Goal: Information Seeking & Learning: Learn about a topic

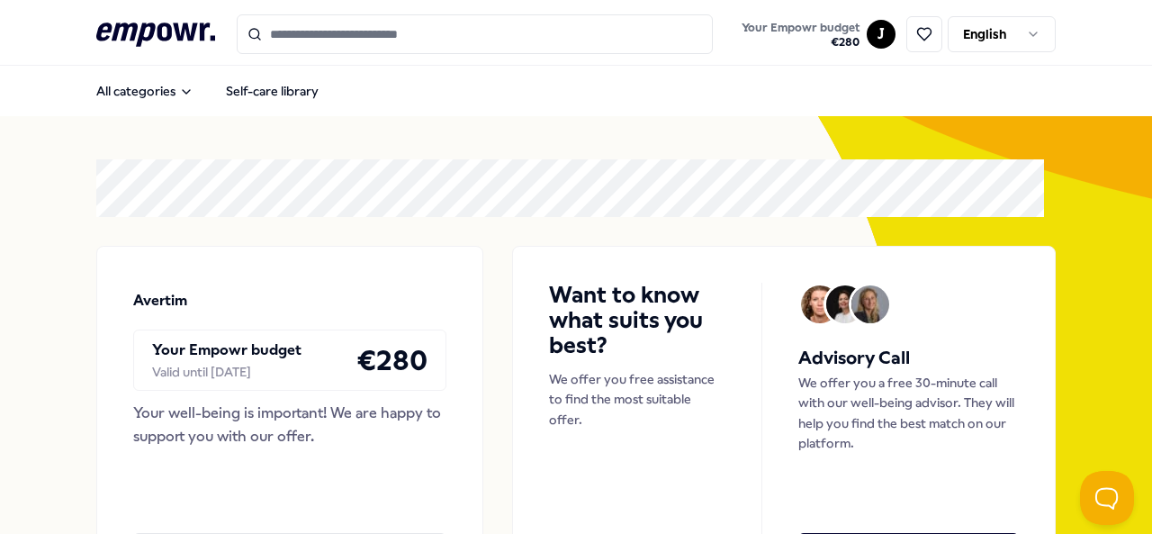
click at [359, 49] on input "Search for products, categories or subcategories" at bounding box center [475, 34] width 477 height 40
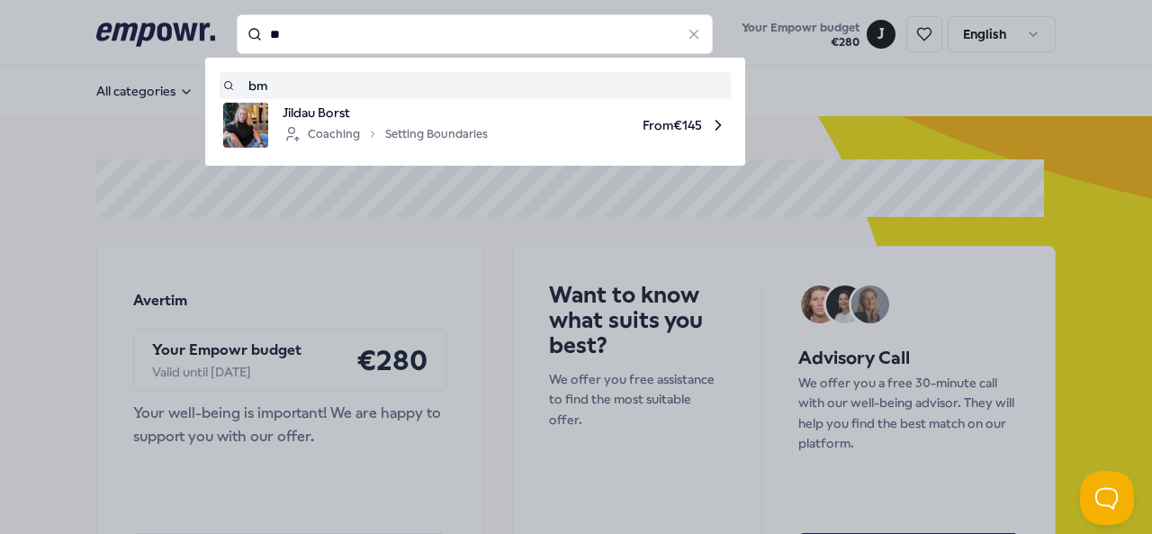
type input "*"
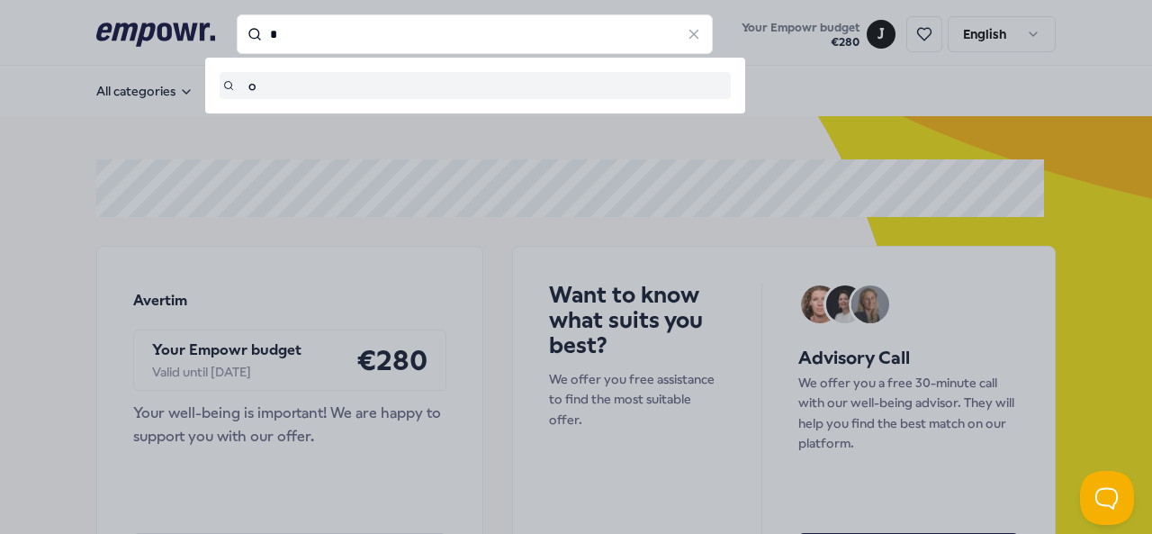
type input "*"
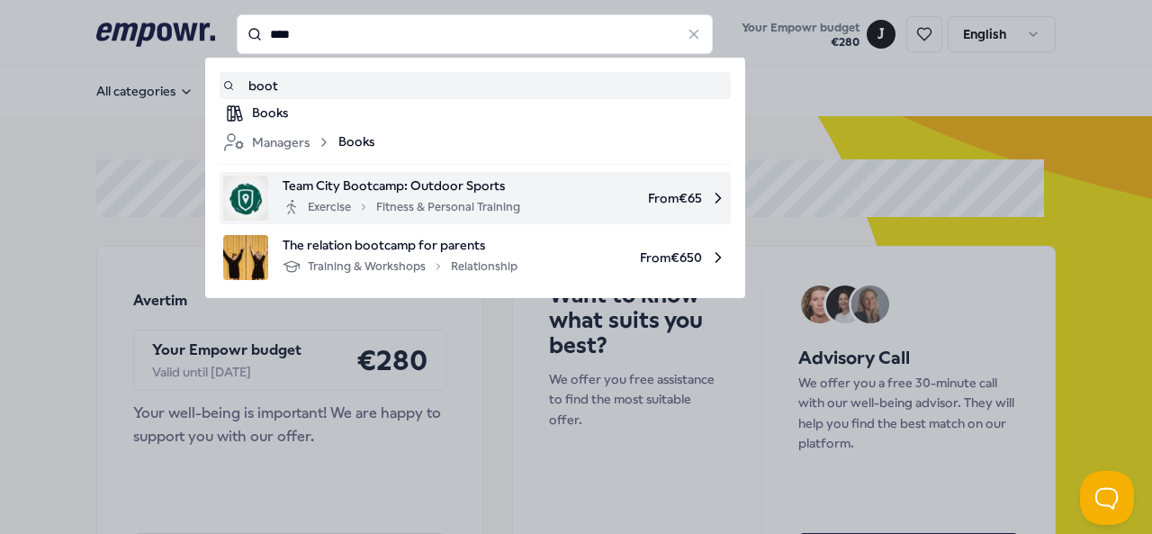
click at [323, 179] on span "Team City Bootcamp: Outdoor Sports" at bounding box center [402, 185] width 238 height 20
type input "****"
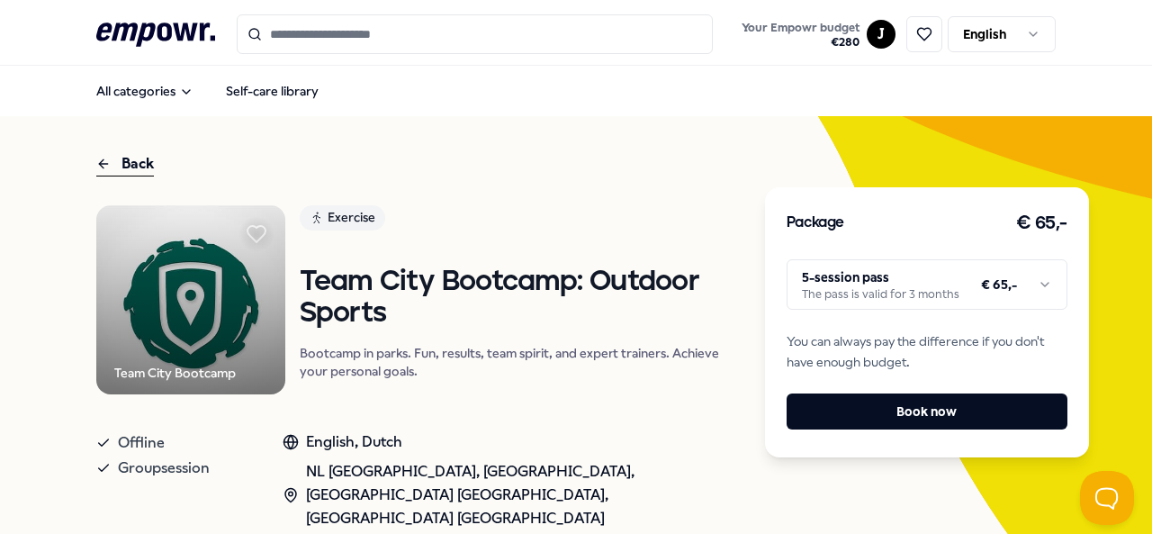
click at [1031, 287] on html ".empowr-logo_svg__cls-1{fill:#03032f} Your Empowr budget € 280 J English All ca…" at bounding box center [576, 267] width 1152 height 534
click at [678, 188] on html ".empowr-logo_svg__cls-1{fill:#03032f} Your Empowr budget € 280 J English All ca…" at bounding box center [576, 267] width 1152 height 534
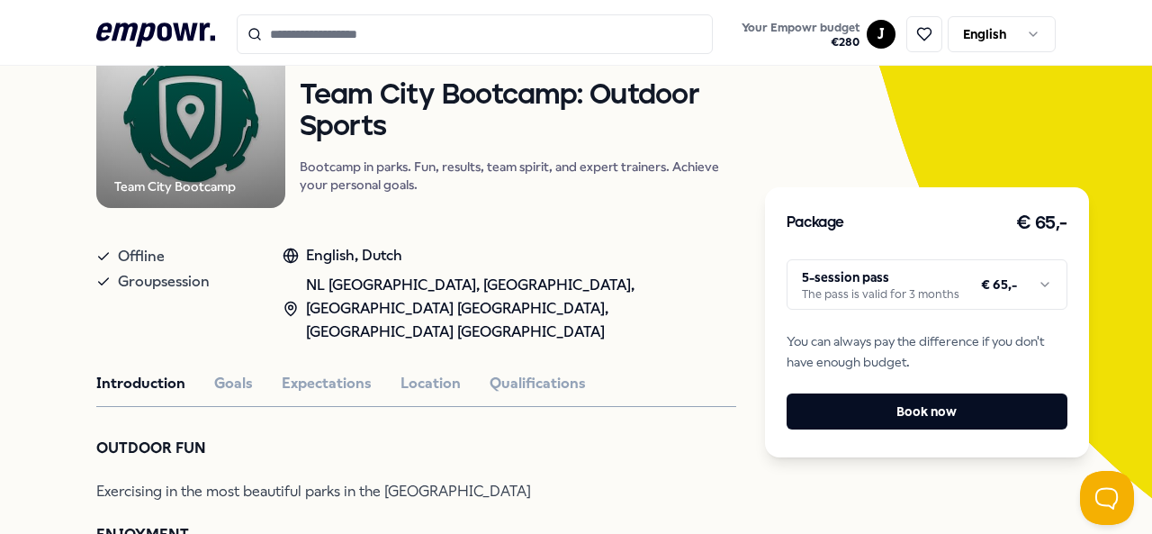
scroll to position [187, 0]
click at [431, 371] on button "Location" at bounding box center [430, 382] width 60 height 23
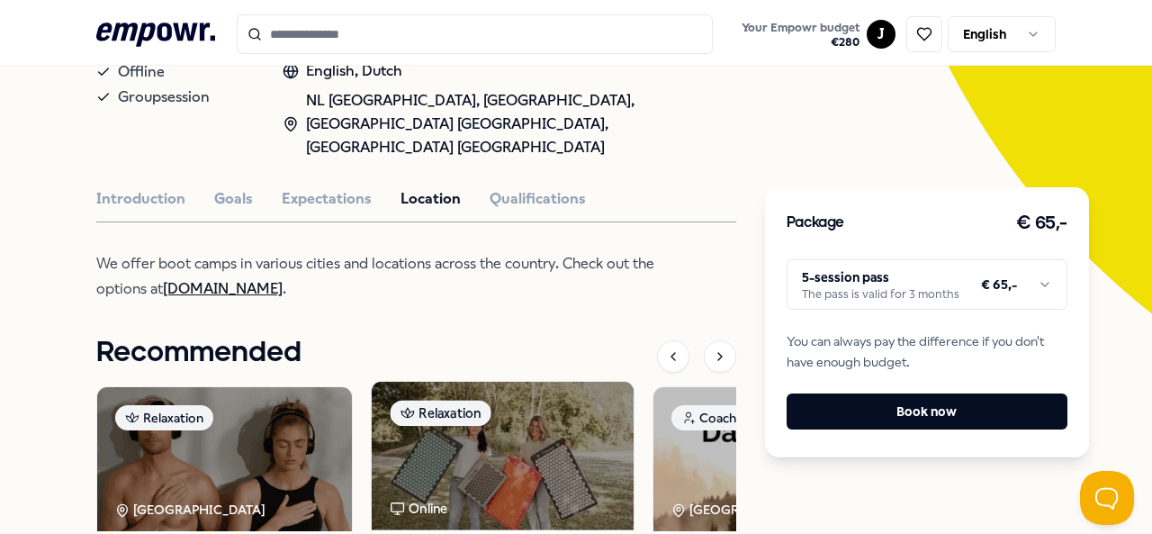
scroll to position [370, 0]
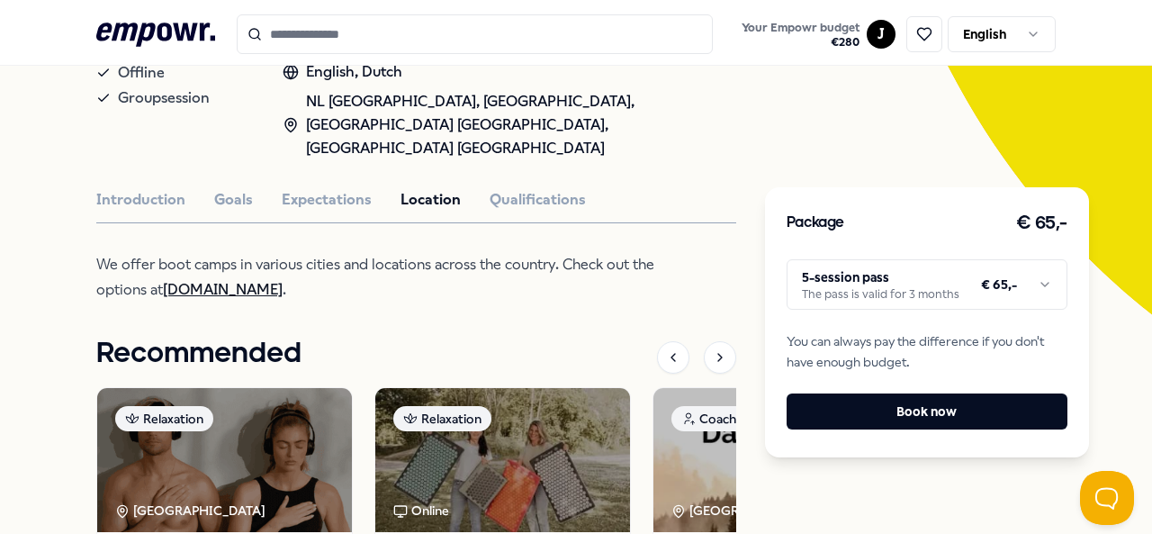
click at [283, 281] on link "[DOMAIN_NAME]" at bounding box center [223, 289] width 120 height 17
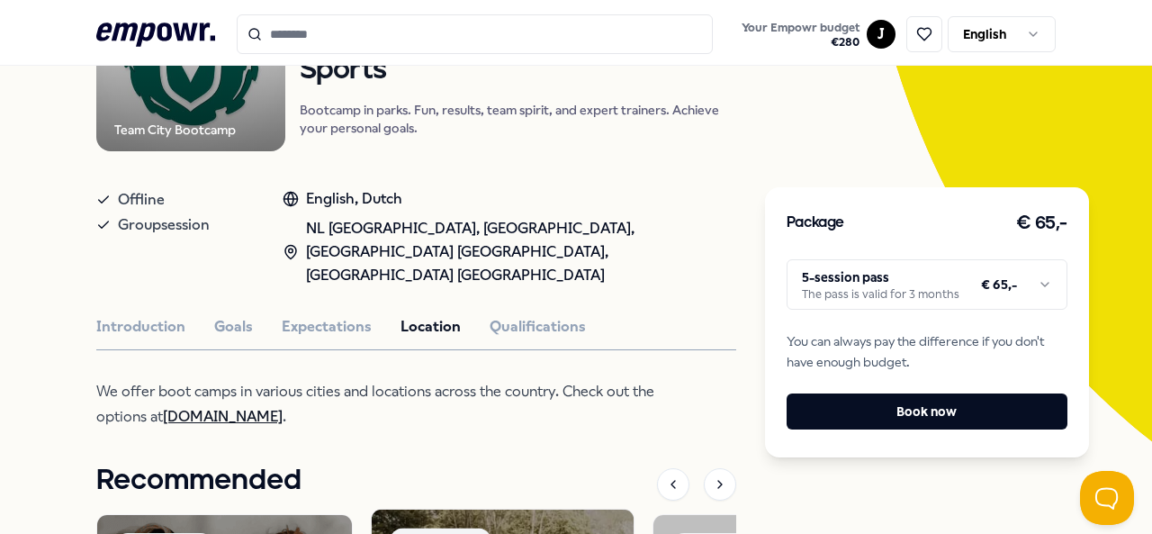
scroll to position [0, 0]
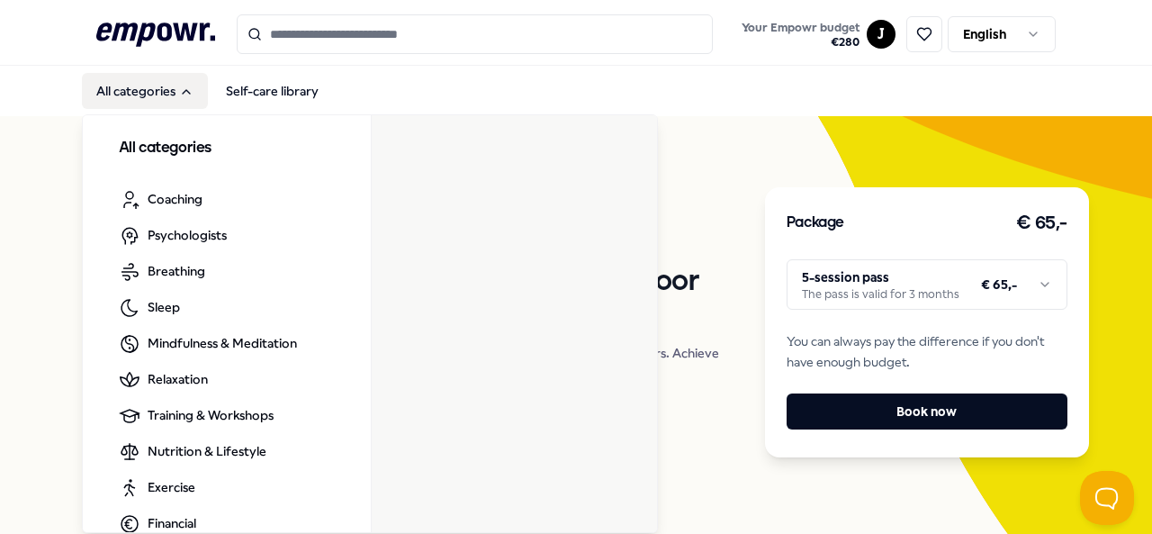
click at [138, 87] on button "All categories" at bounding box center [145, 91] width 126 height 36
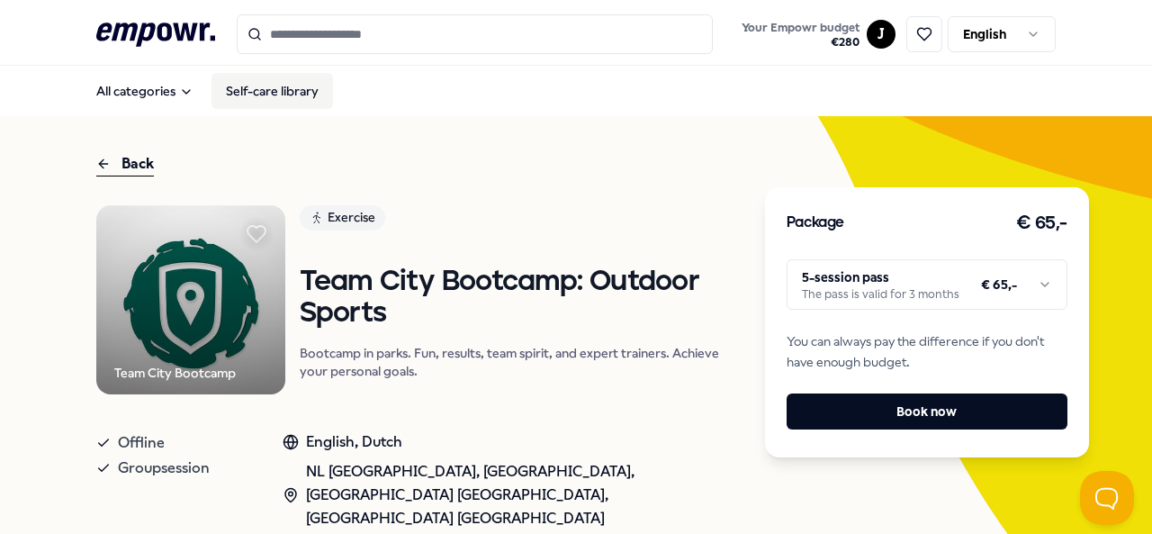
click at [281, 98] on link "Self-care library" at bounding box center [271, 91] width 121 height 36
click at [128, 96] on button "All categories" at bounding box center [145, 91] width 126 height 36
click at [180, 94] on icon "Main" at bounding box center [186, 92] width 14 height 14
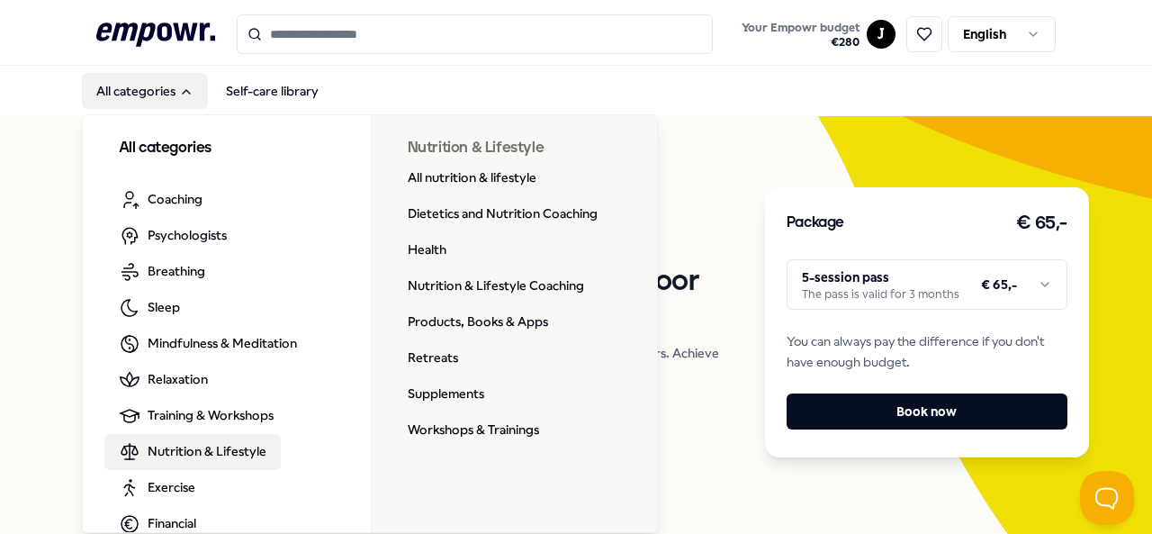
click at [205, 451] on span "Nutrition & Lifestyle" at bounding box center [207, 451] width 119 height 20
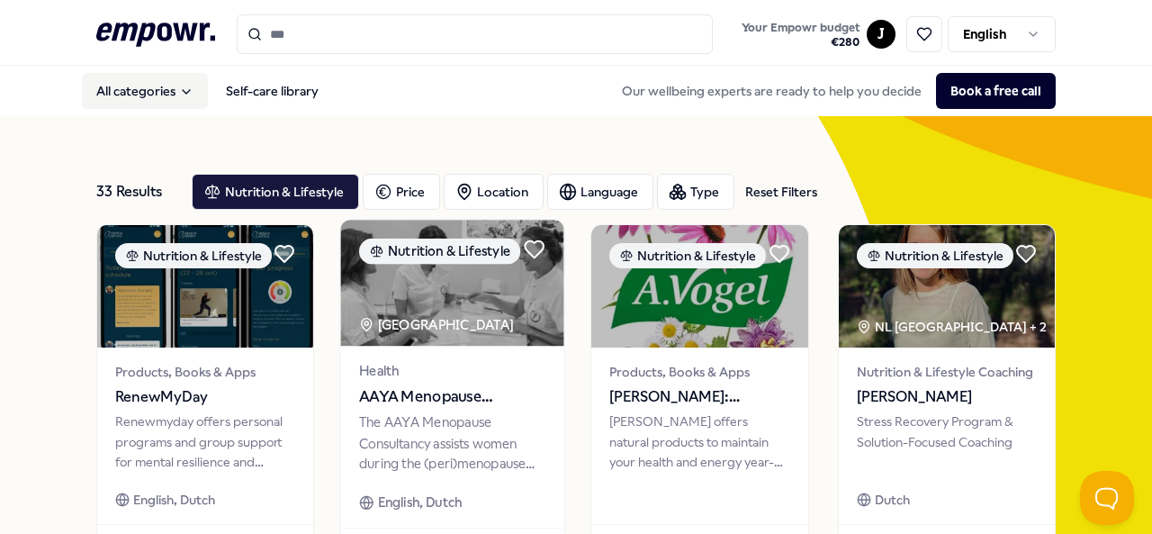
scroll to position [137, 0]
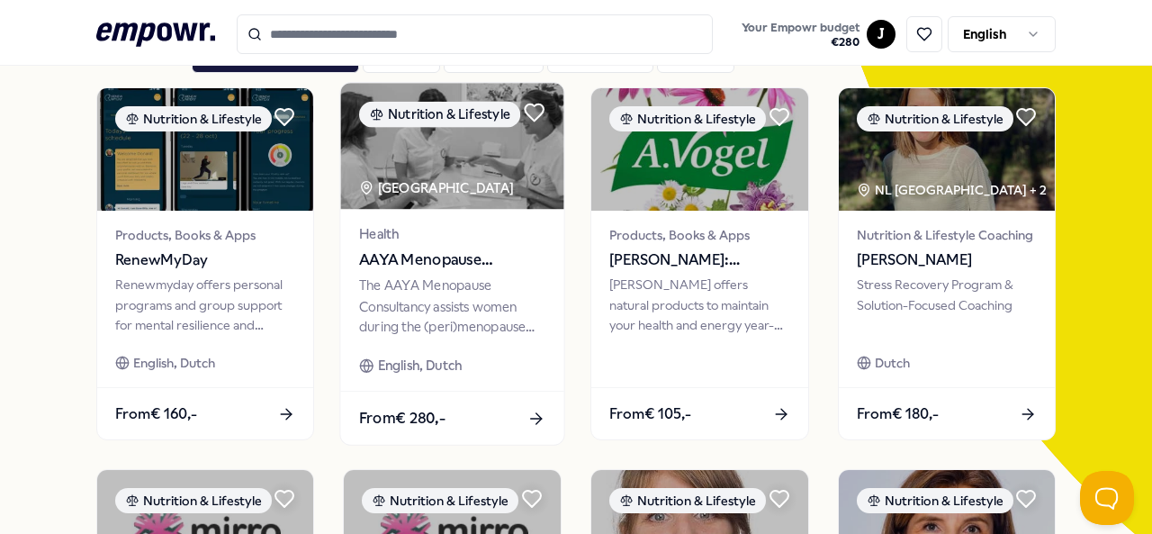
click at [434, 278] on div "The AAYA Menopause Consultancy assists women during the (peri)menopause with ta…" at bounding box center [452, 306] width 186 height 62
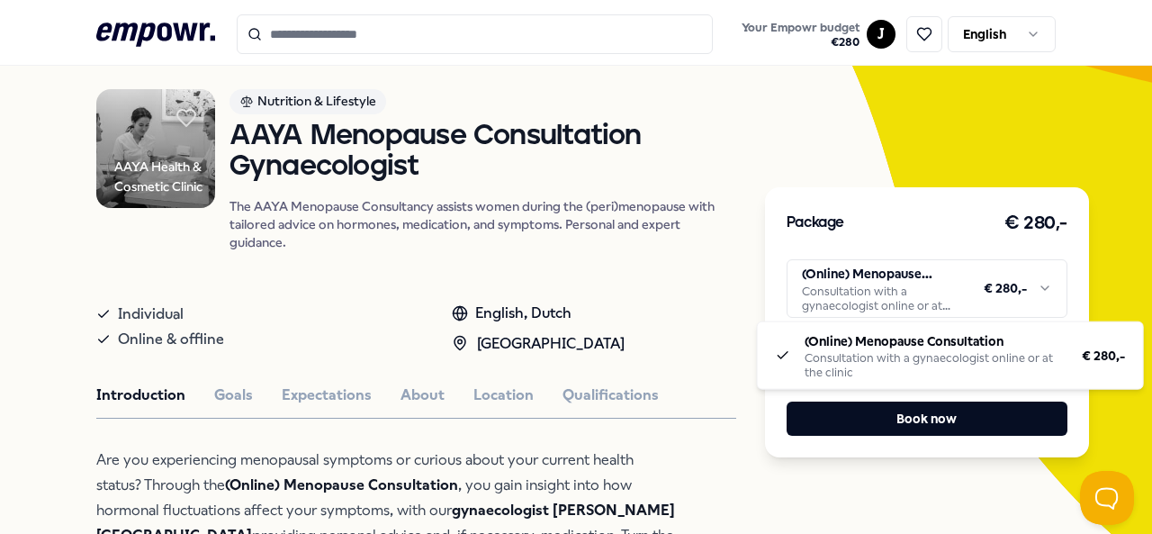
click at [933, 293] on html ".empowr-logo_svg__cls-1{fill:#03032f} Your Empowr budget € 280 J English All ca…" at bounding box center [576, 267] width 1152 height 534
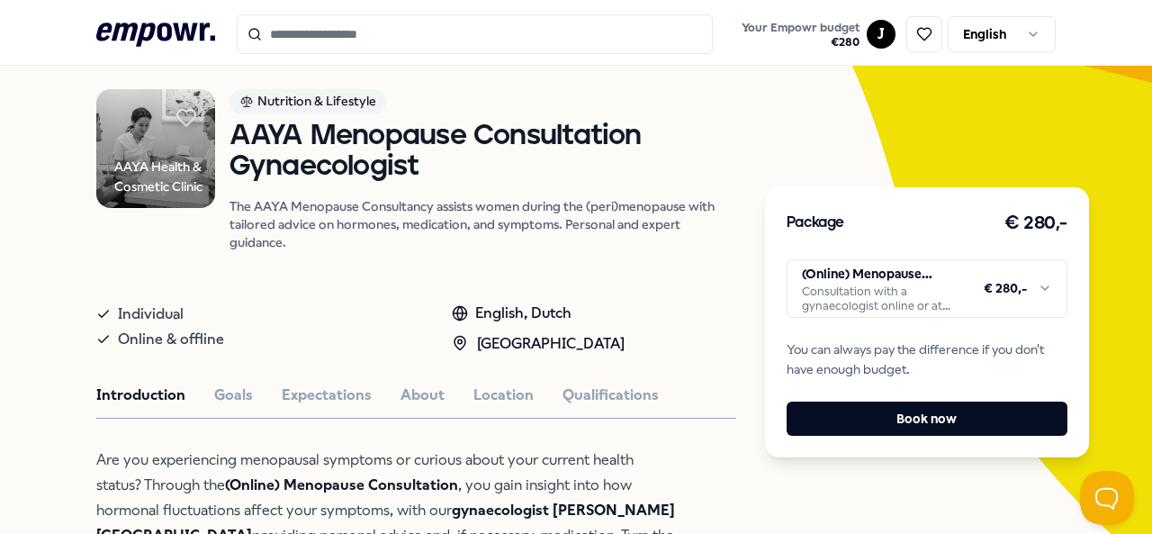
click at [933, 293] on html ".empowr-logo_svg__cls-1{fill:#03032f} Your Empowr budget € 280 J English All ca…" at bounding box center [576, 267] width 1152 height 534
click at [355, 393] on button "Expectations" at bounding box center [327, 394] width 90 height 23
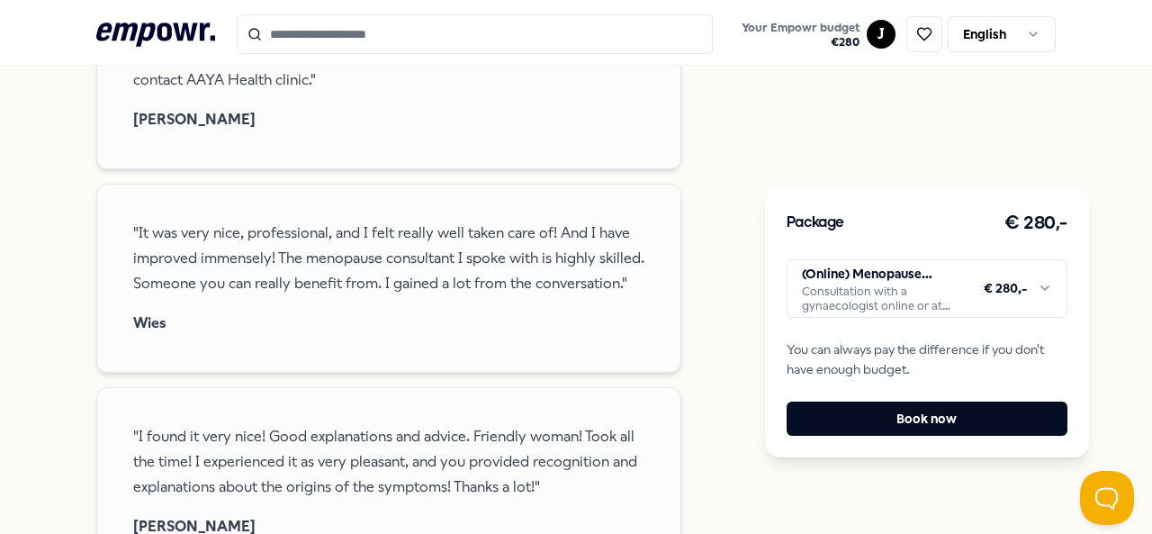
scroll to position [2283, 0]
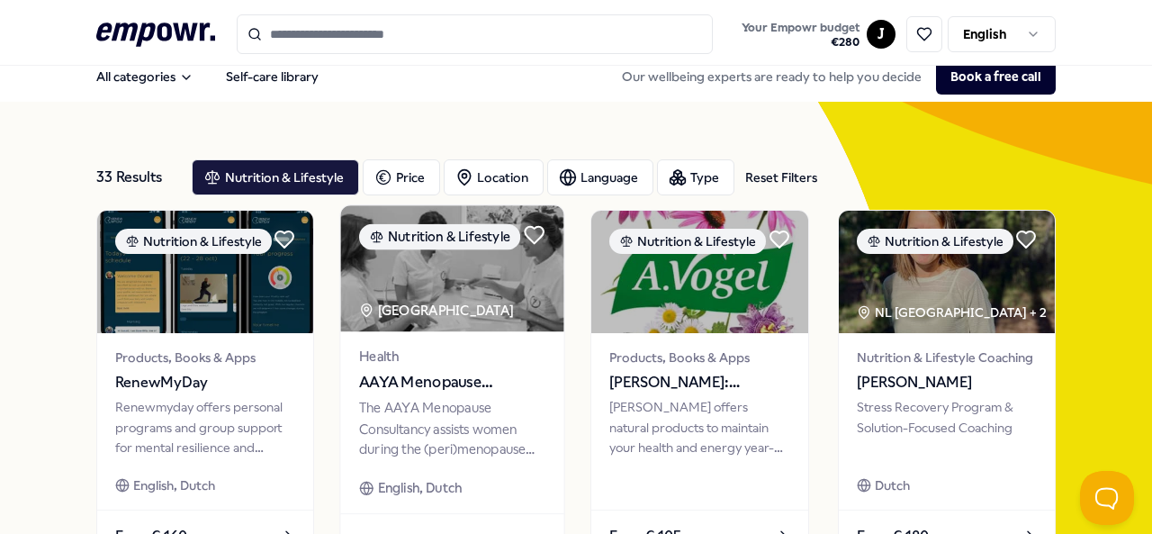
scroll to position [13, 0]
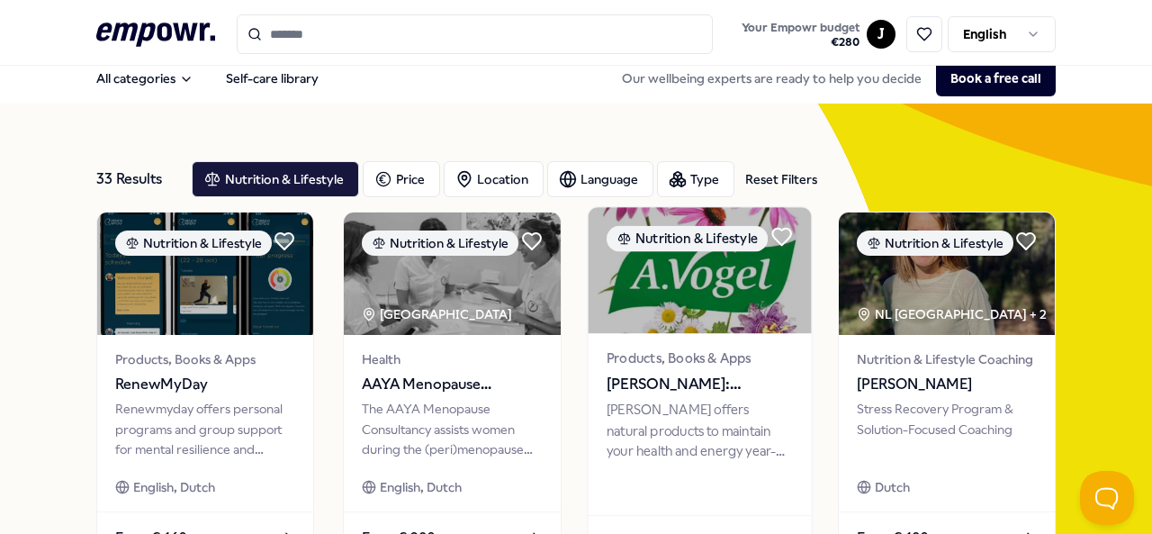
click at [686, 334] on div "Products, Books & Apps [PERSON_NAME]: Supplementen [PERSON_NAME] offers natural…" at bounding box center [698, 424] width 223 height 182
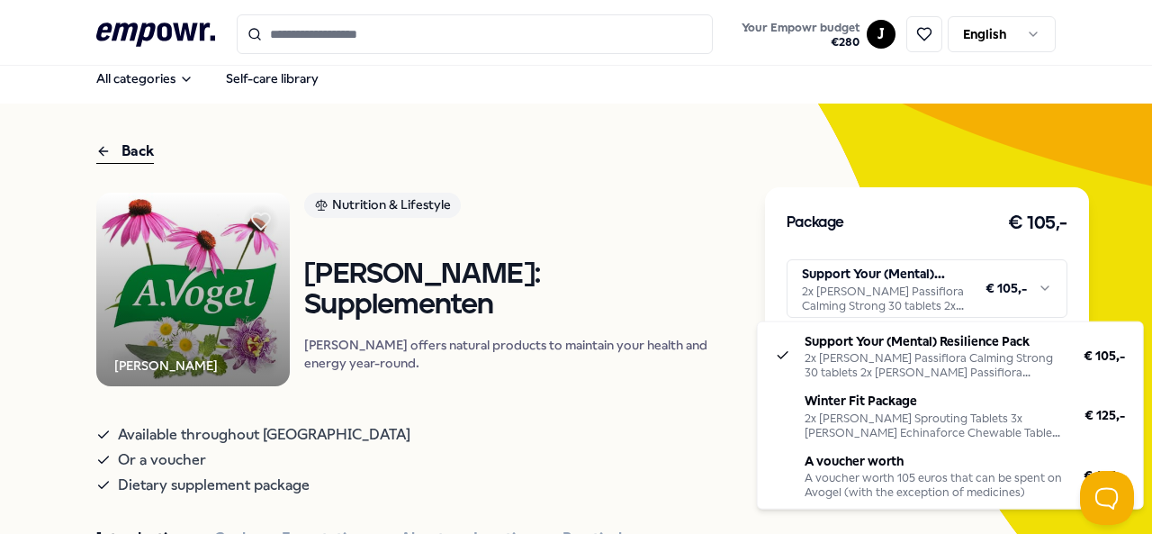
click at [1033, 292] on html ".empowr-logo_svg__cls-1{fill:#03032f} Your Empowr budget € 280 J English All ca…" at bounding box center [576, 267] width 1152 height 534
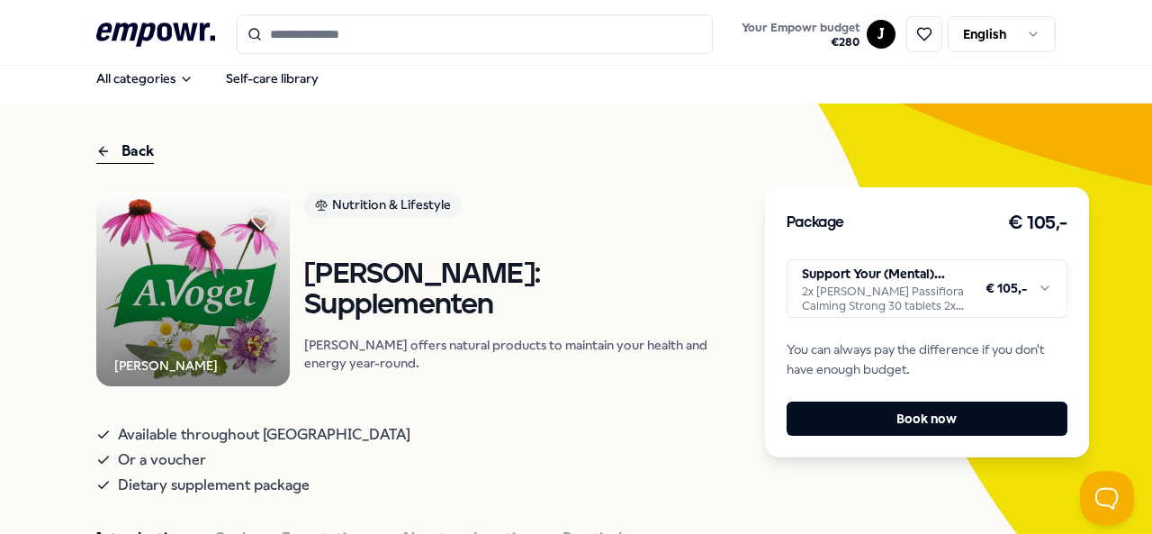
click at [529, 336] on html ".empowr-logo_svg__cls-1{fill:#03032f} Your Empowr budget € 280 J English All ca…" at bounding box center [576, 267] width 1152 height 534
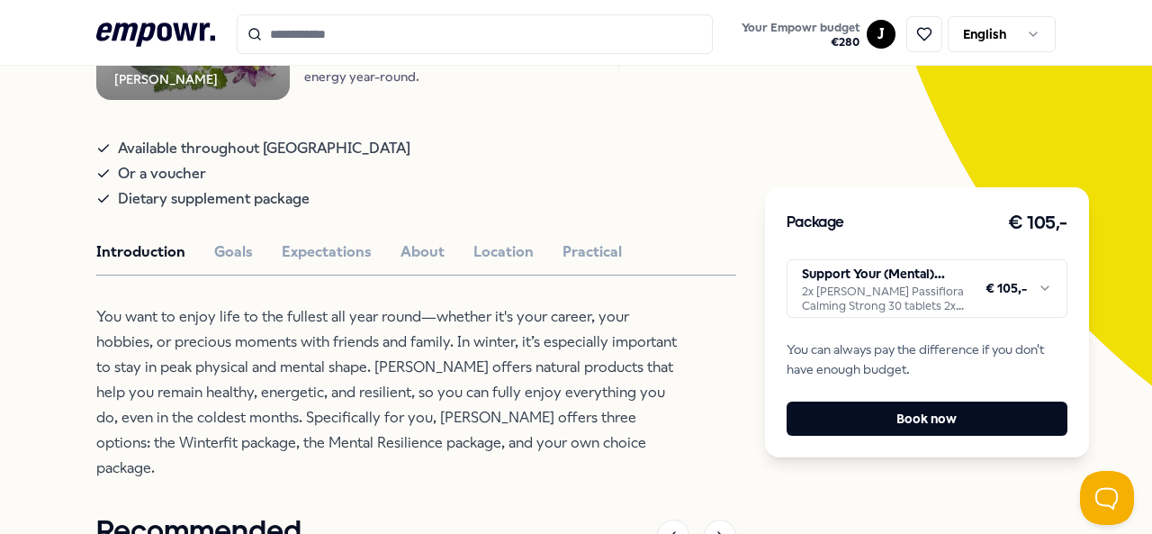
scroll to position [302, 0]
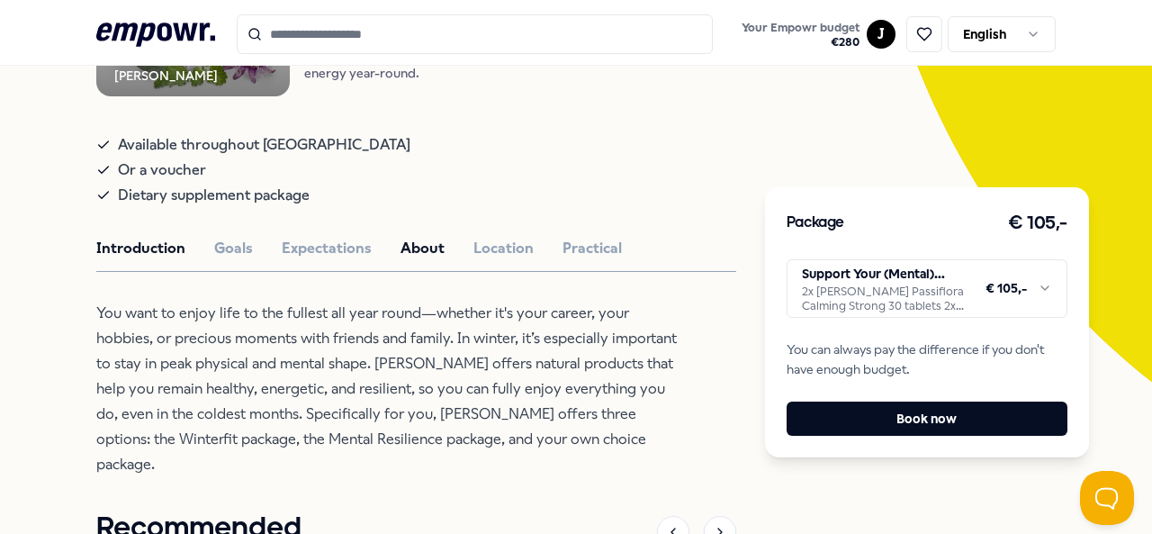
click at [413, 260] on button "About" at bounding box center [422, 248] width 44 height 23
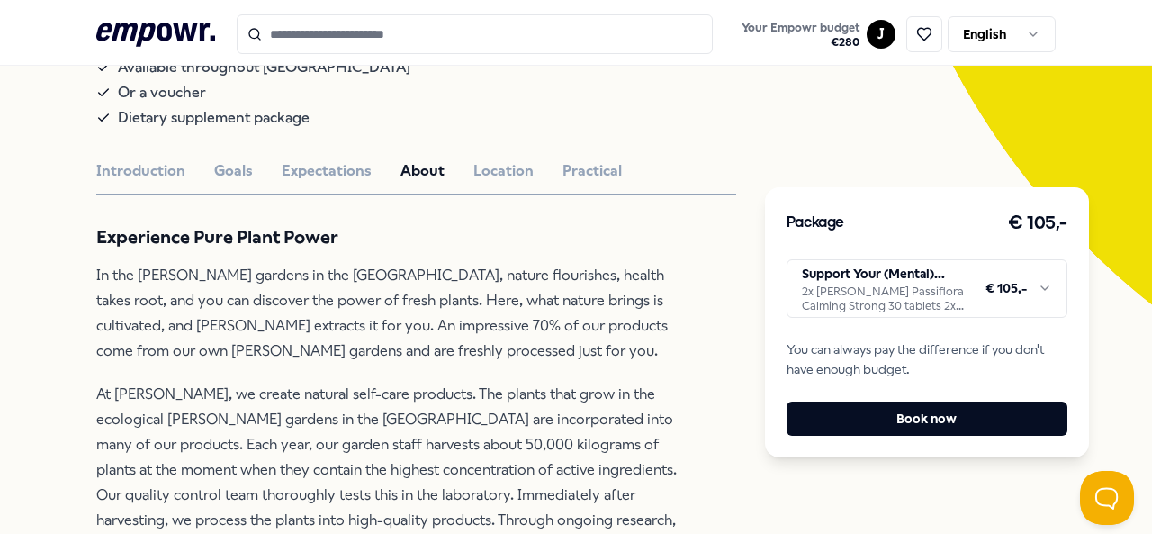
scroll to position [369, 0]
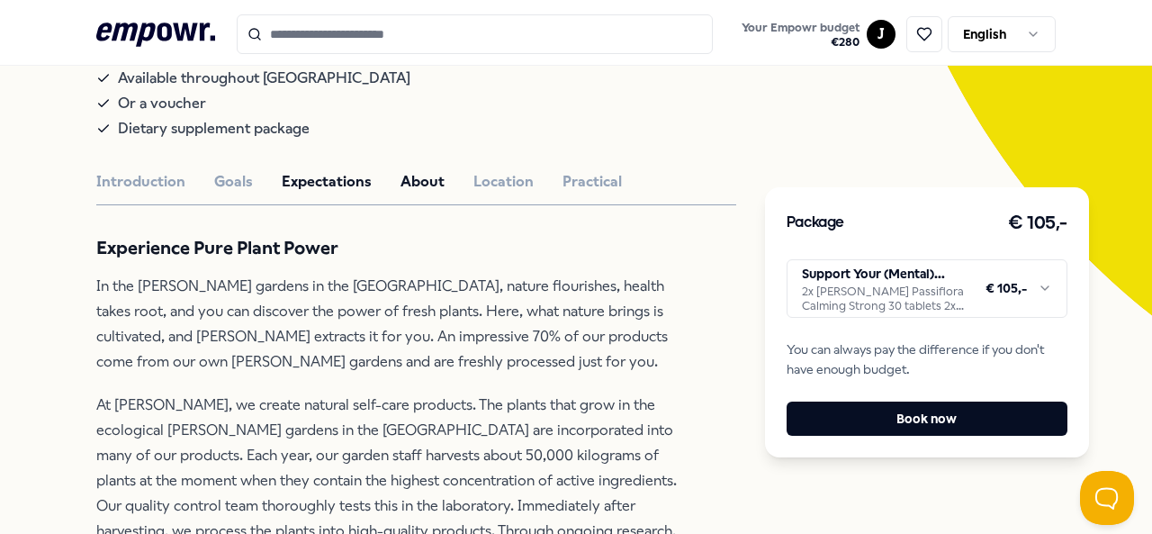
click at [300, 193] on button "Expectations" at bounding box center [327, 181] width 90 height 23
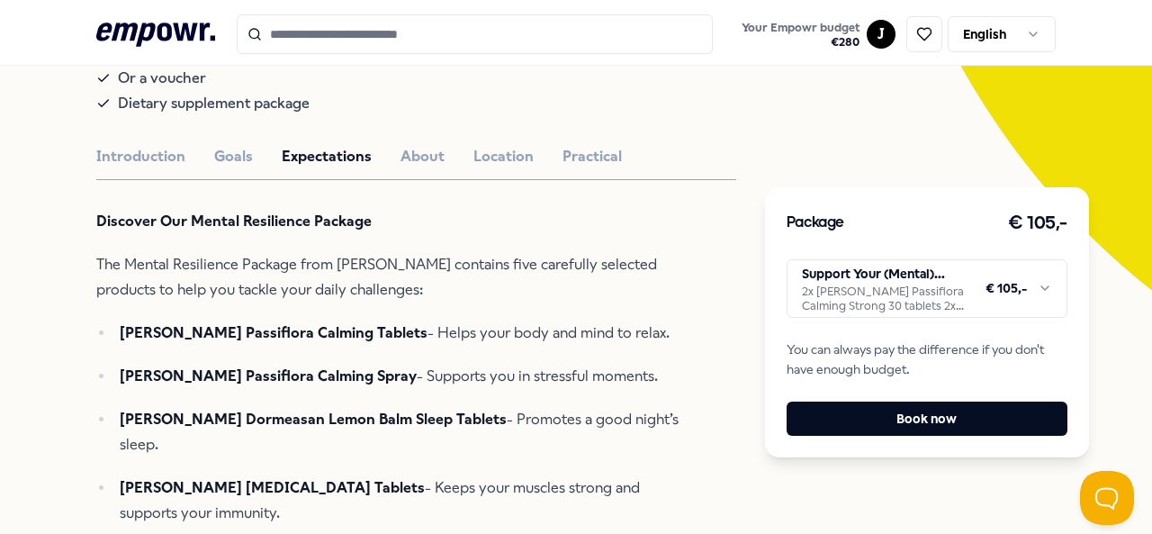
scroll to position [396, 0]
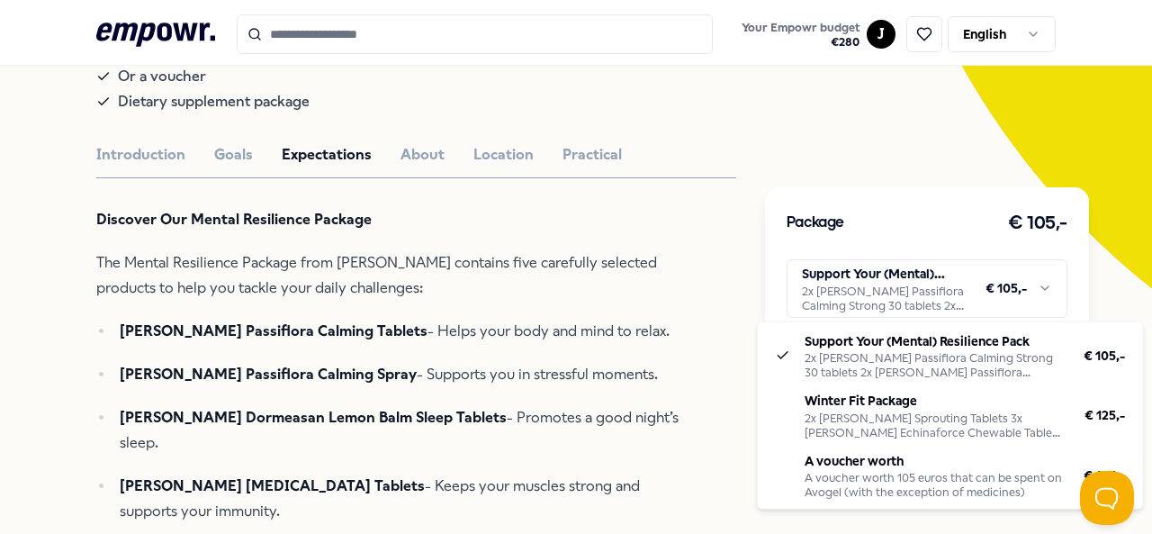
click at [883, 295] on html ".empowr-logo_svg__cls-1{fill:#03032f} Your Empowr budget € 280 J English All ca…" at bounding box center [576, 267] width 1152 height 534
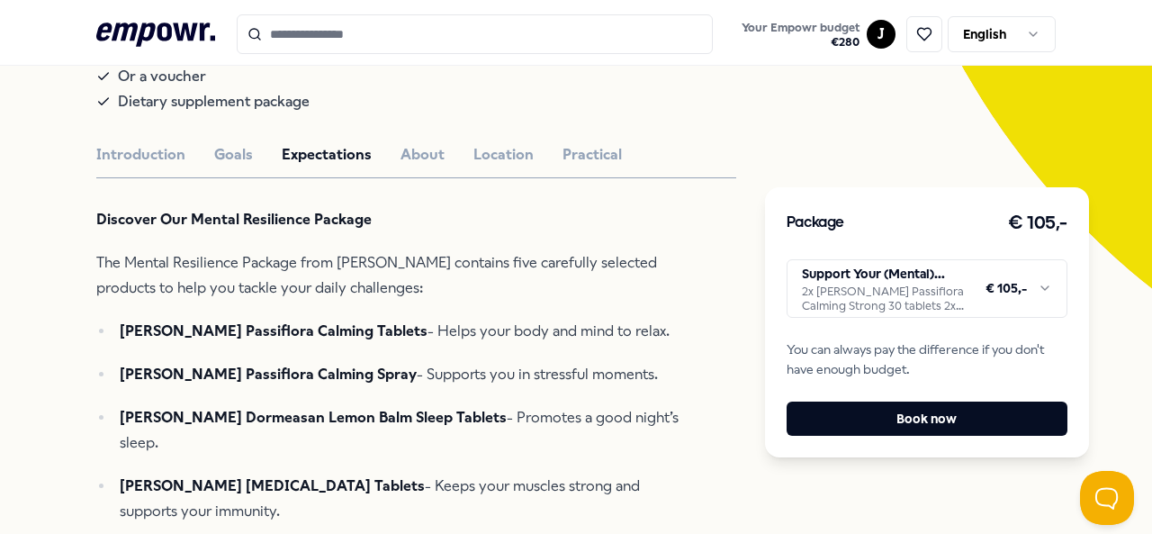
click at [642, 297] on html ".empowr-logo_svg__cls-1{fill:#03032f} Your Empowr budget € 280 J English All ca…" at bounding box center [576, 267] width 1152 height 534
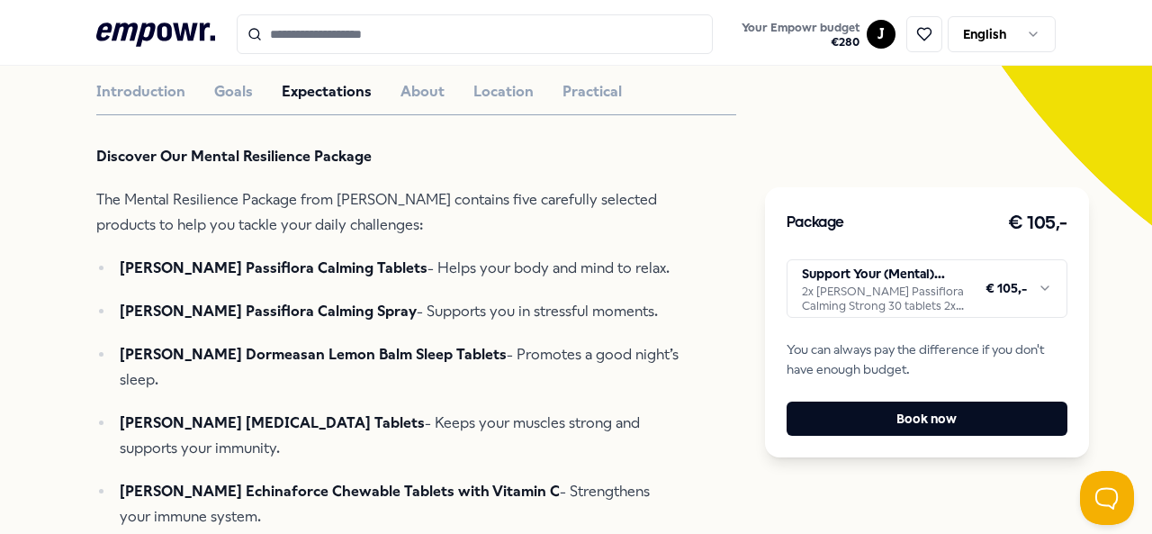
scroll to position [459, 0]
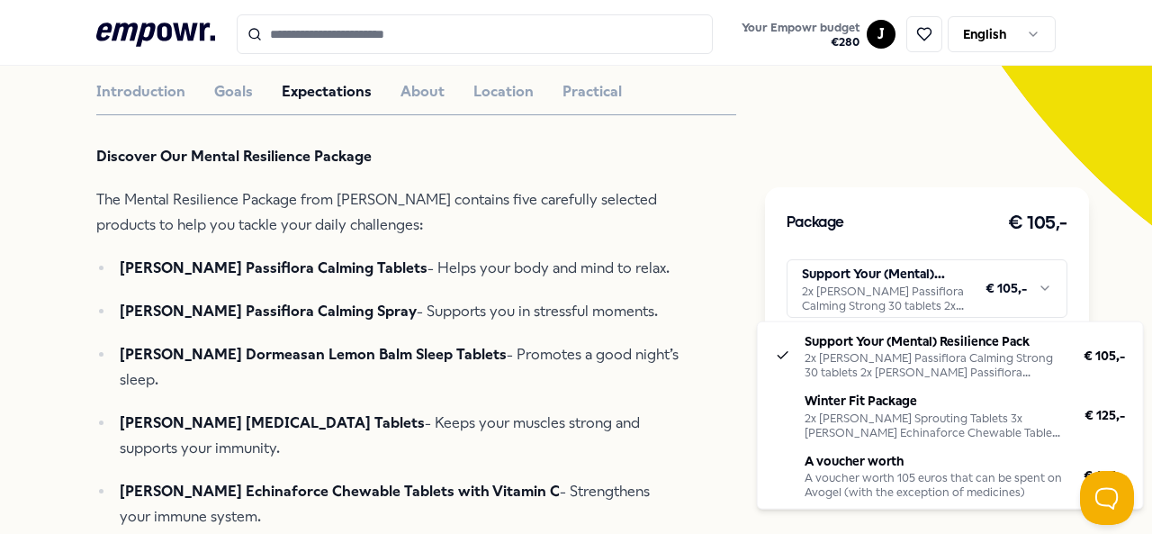
click at [1031, 290] on html ".empowr-logo_svg__cls-1{fill:#03032f} Your Empowr budget € 280 J English All ca…" at bounding box center [576, 267] width 1152 height 534
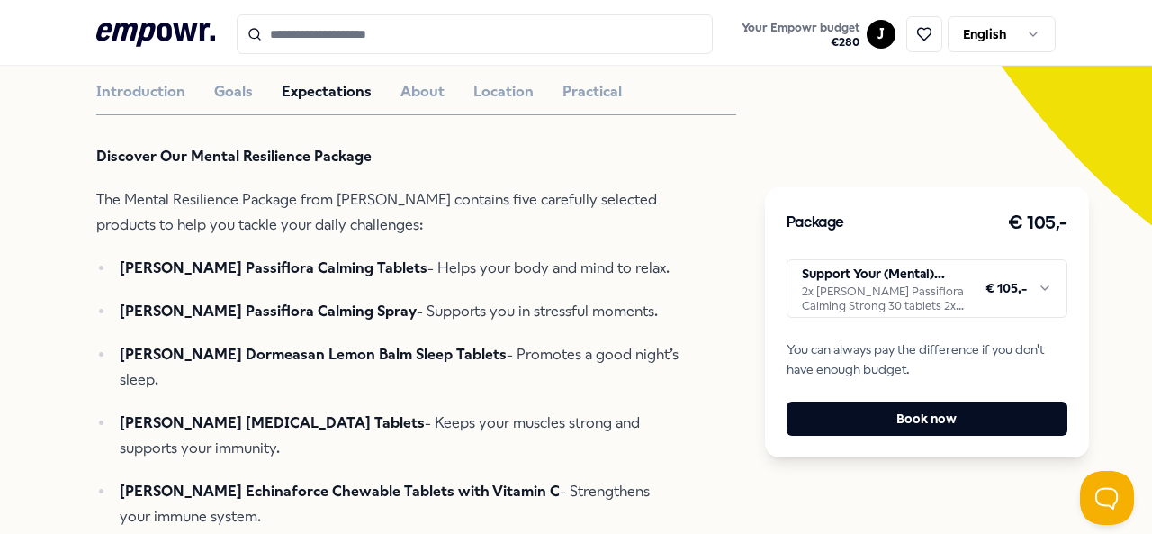
click at [386, 485] on html ".empowr-logo_svg__cls-1{fill:#03032f} Your Empowr budget € 280 J English All ca…" at bounding box center [576, 267] width 1152 height 534
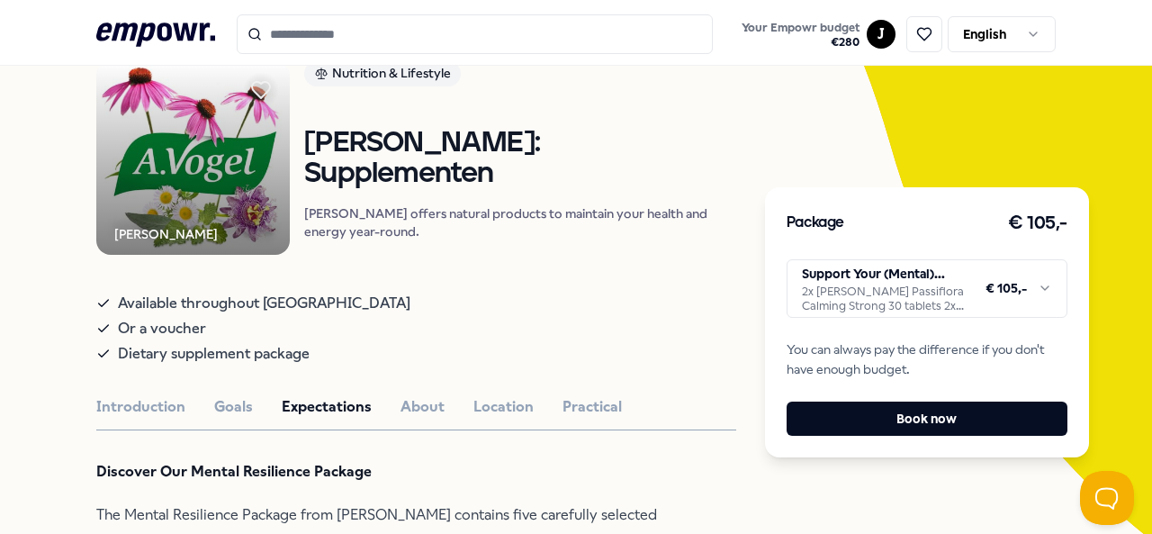
scroll to position [0, 0]
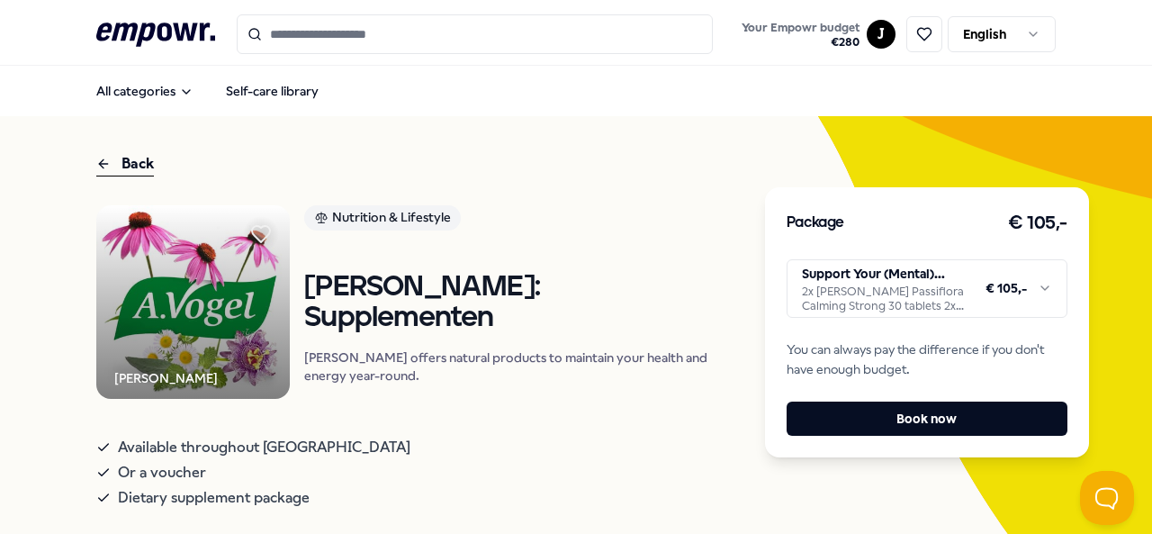
click at [127, 160] on div "Back" at bounding box center [125, 164] width 58 height 24
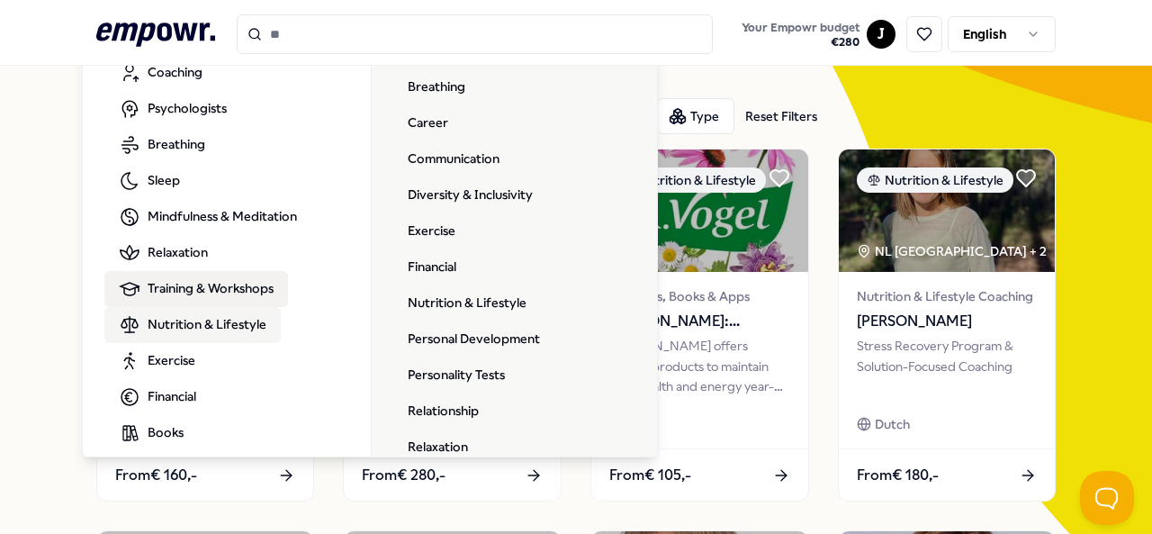
scroll to position [50, 0]
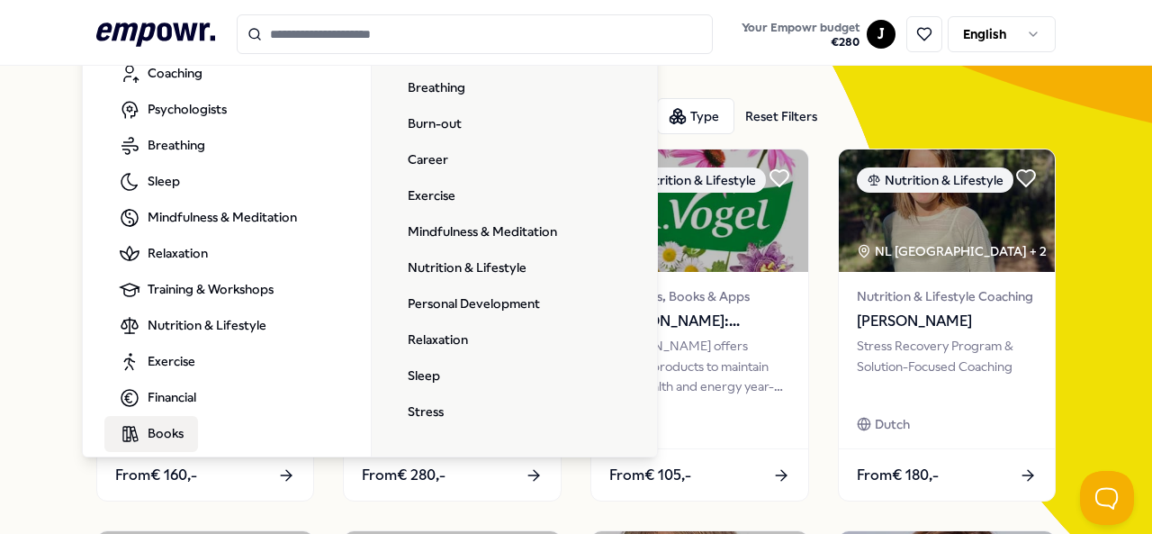
click at [167, 433] on span "Books" at bounding box center [166, 433] width 36 height 20
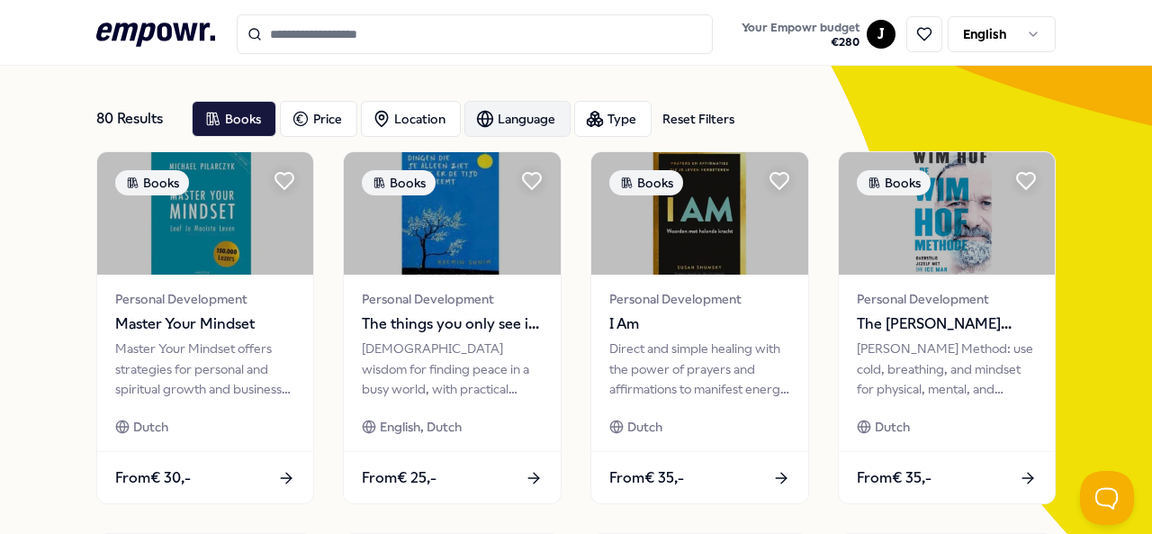
click at [496, 121] on div "Language" at bounding box center [517, 119] width 106 height 36
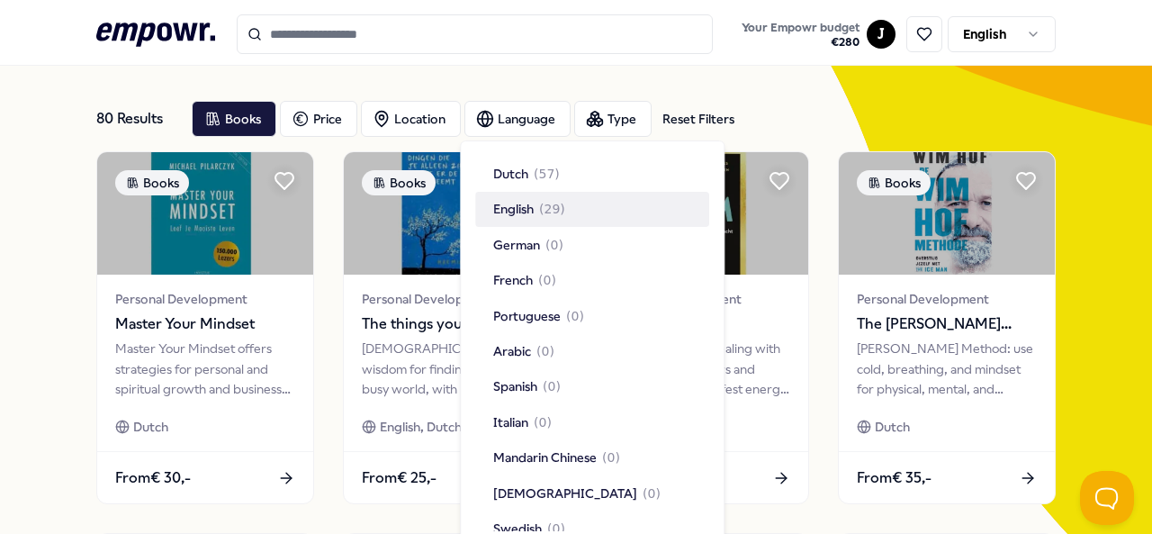
click at [513, 210] on span "English" at bounding box center [513, 209] width 40 height 20
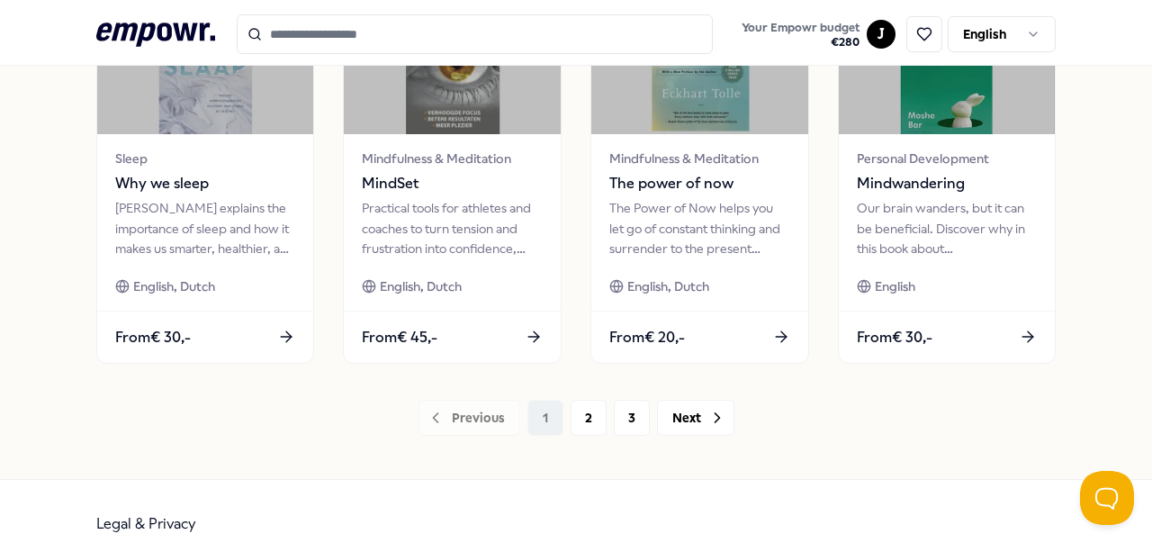
scroll to position [1006, 0]
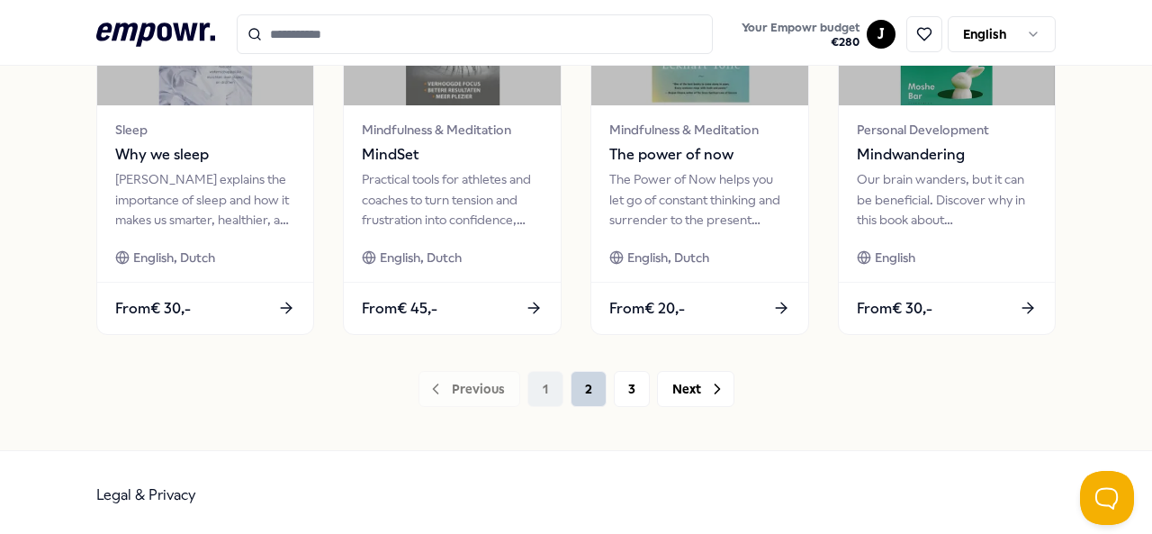
click at [578, 381] on button "2" at bounding box center [588, 389] width 36 height 36
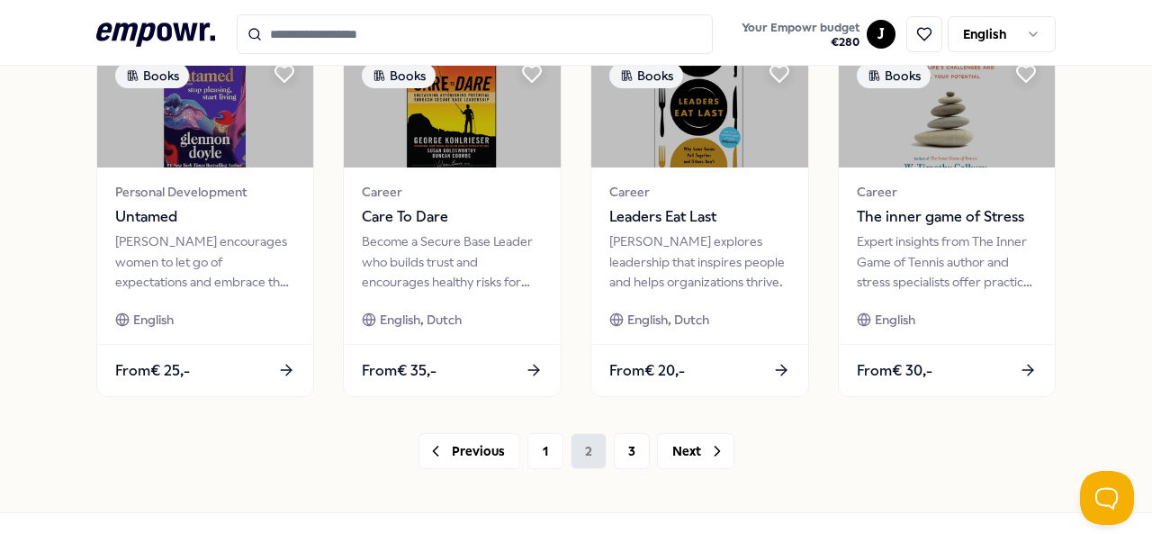
scroll to position [945, 0]
click at [614, 449] on button "3" at bounding box center [632, 450] width 36 height 36
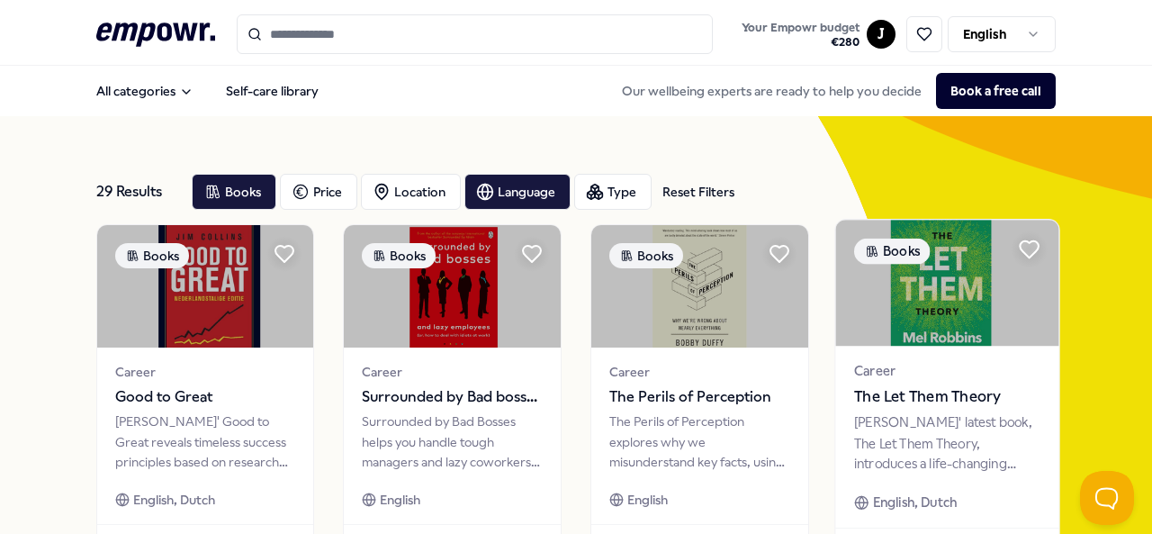
click at [875, 396] on span "The Let Them Theory" at bounding box center [947, 396] width 186 height 23
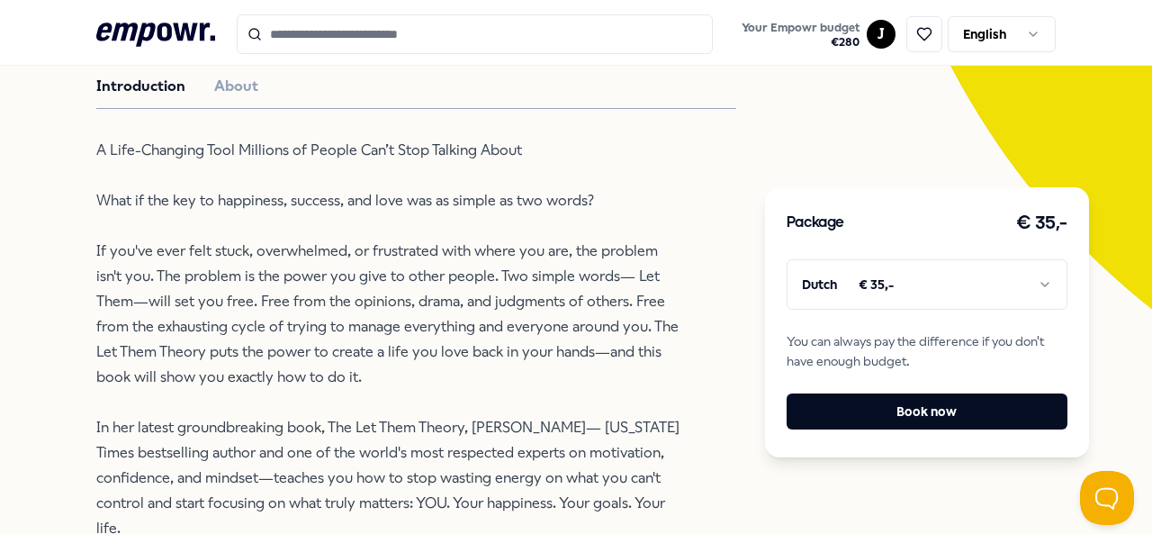
scroll to position [390, 0]
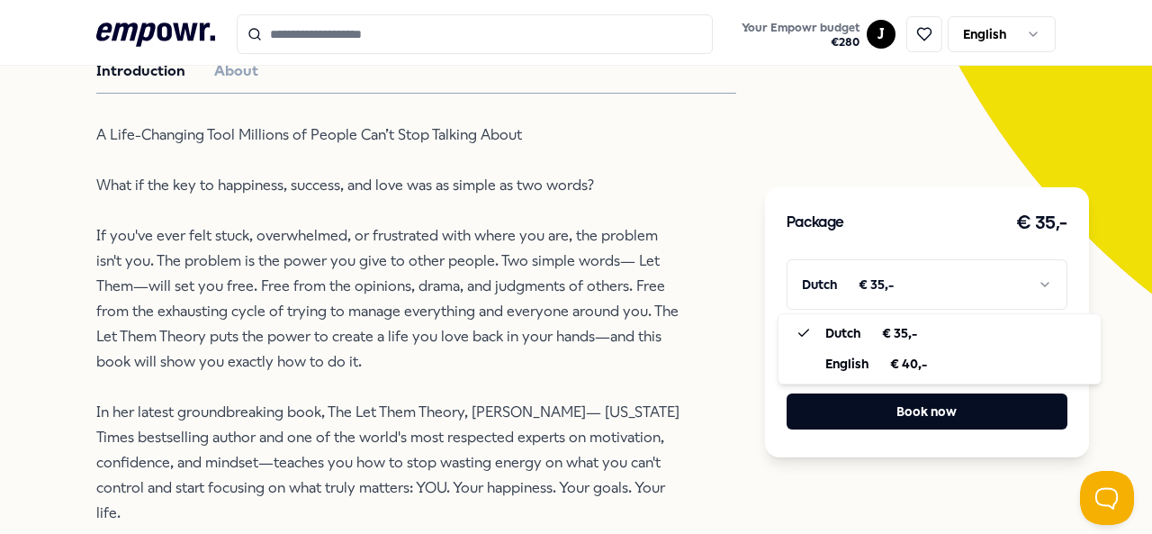
click at [960, 287] on html ".empowr-logo_svg__cls-1{fill:#03032f} Your Empowr budget € 280 J English All ca…" at bounding box center [576, 267] width 1152 height 534
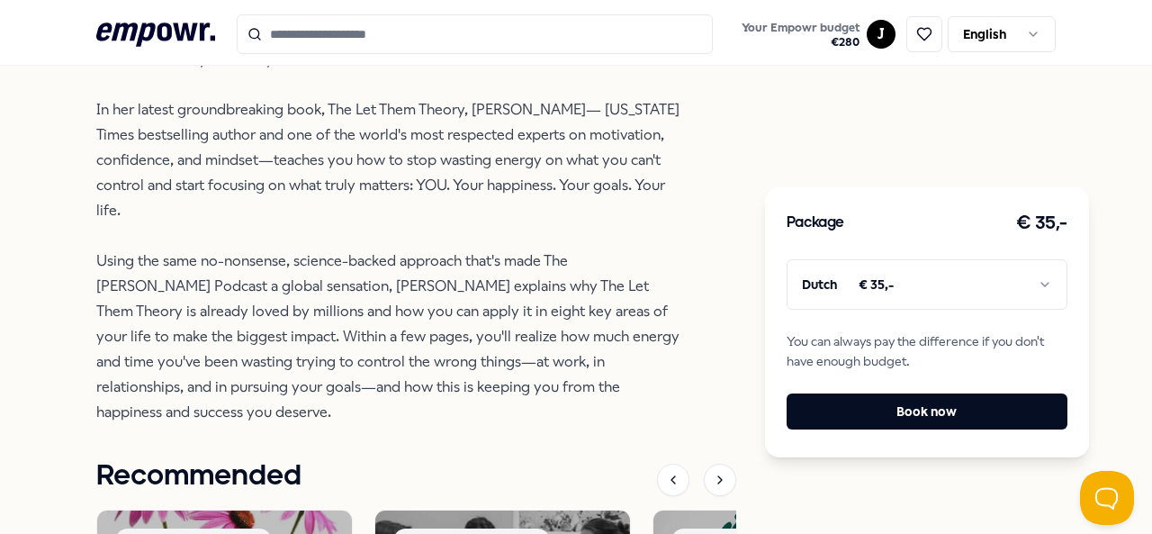
scroll to position [0, 0]
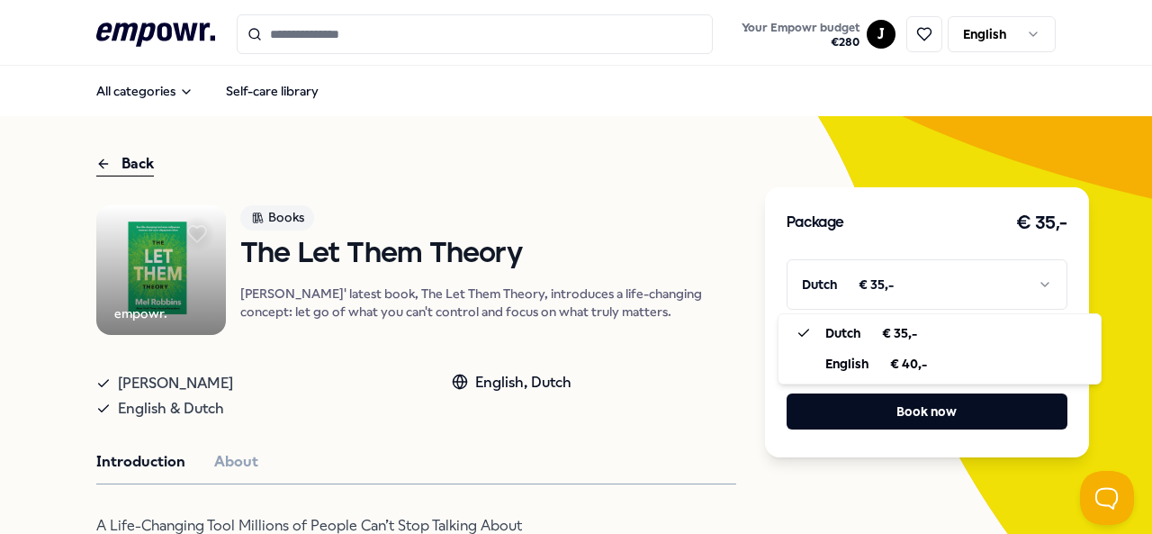
click at [969, 276] on html ".empowr-logo_svg__cls-1{fill:#03032f} Your Empowr budget € 280 J English All ca…" at bounding box center [576, 267] width 1152 height 534
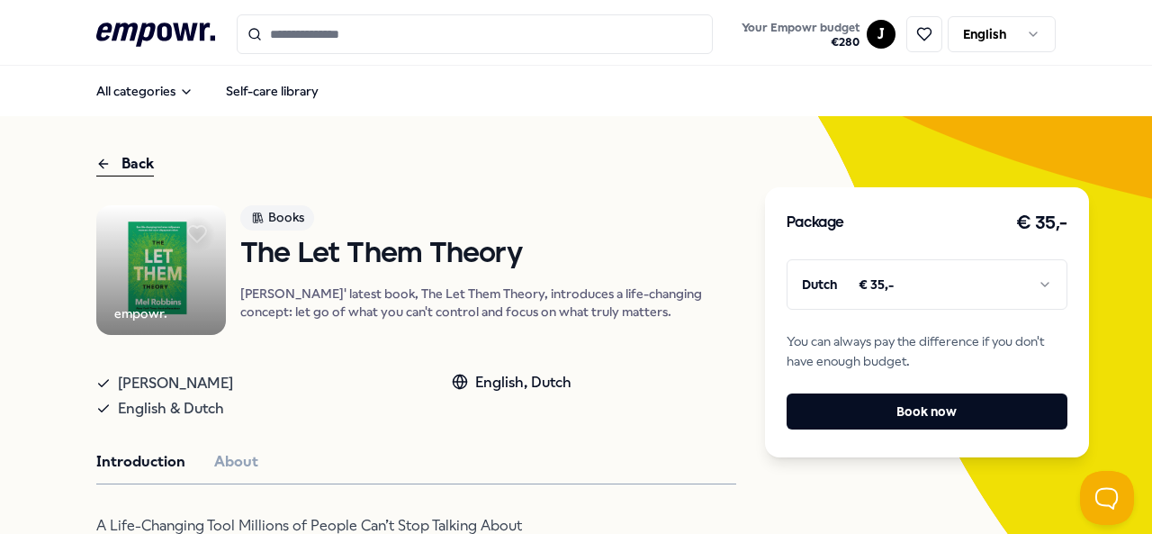
click at [969, 276] on html ".empowr-logo_svg__cls-1{fill:#03032f} Your Empowr budget € 280 J English All ca…" at bounding box center [576, 267] width 1152 height 534
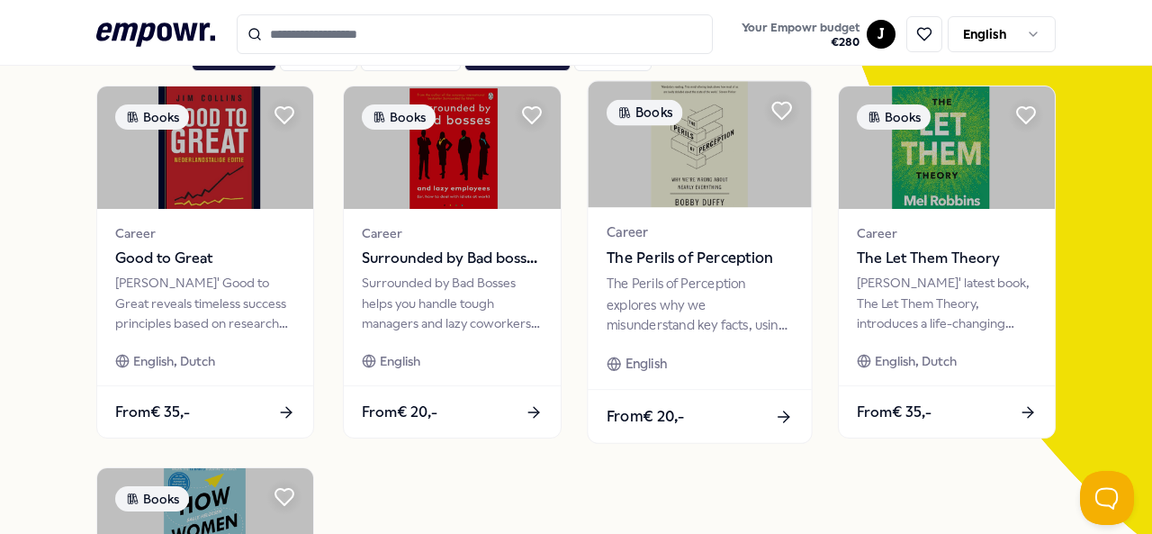
scroll to position [138, 0]
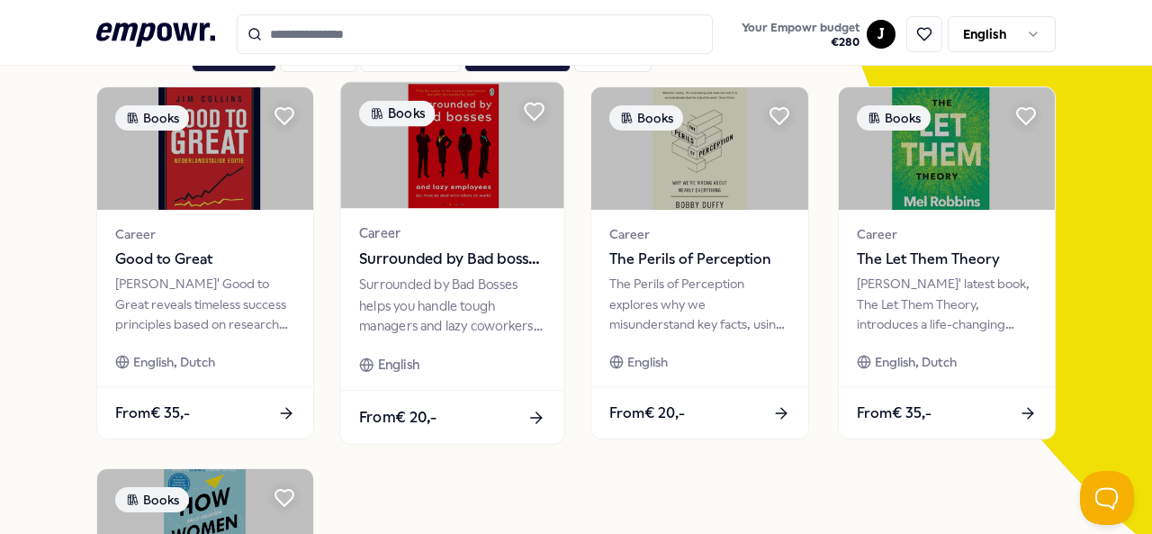
click at [444, 265] on span "Surrounded by Bad bosses and lazy employees" at bounding box center [452, 258] width 186 height 23
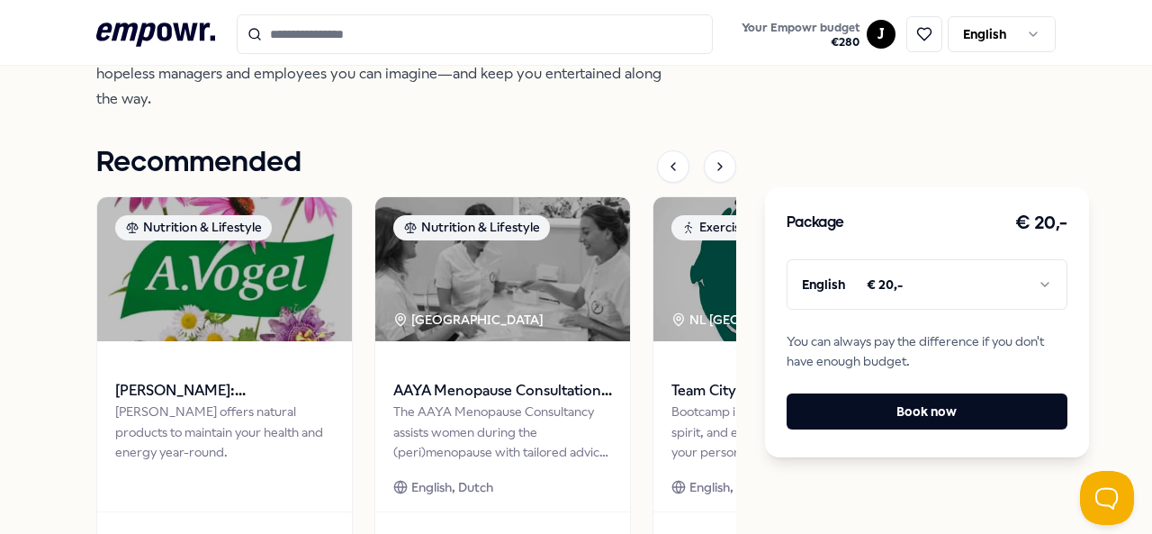
scroll to position [979, 0]
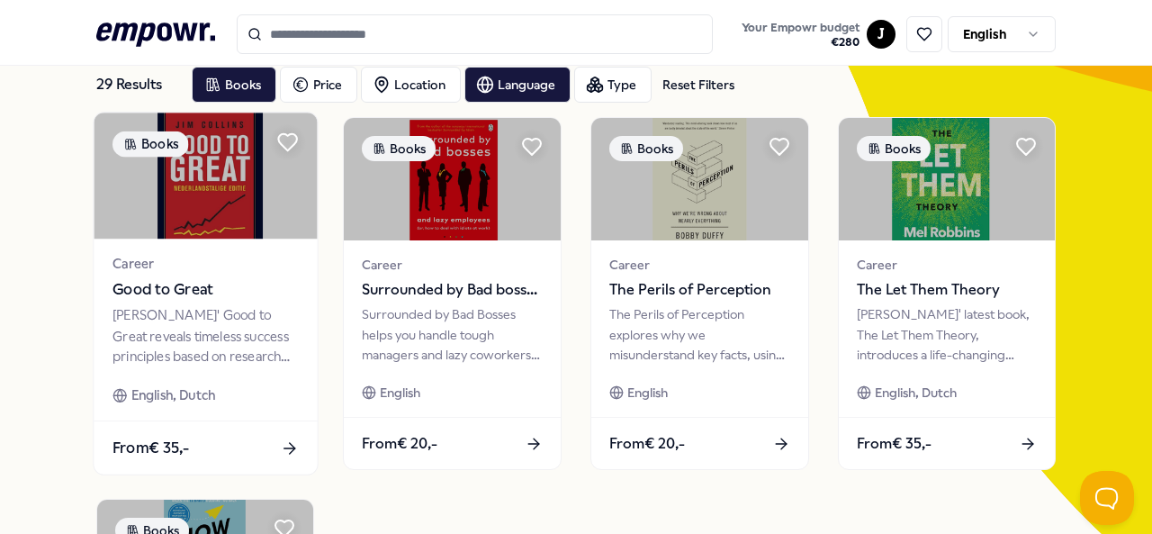
scroll to position [102, 0]
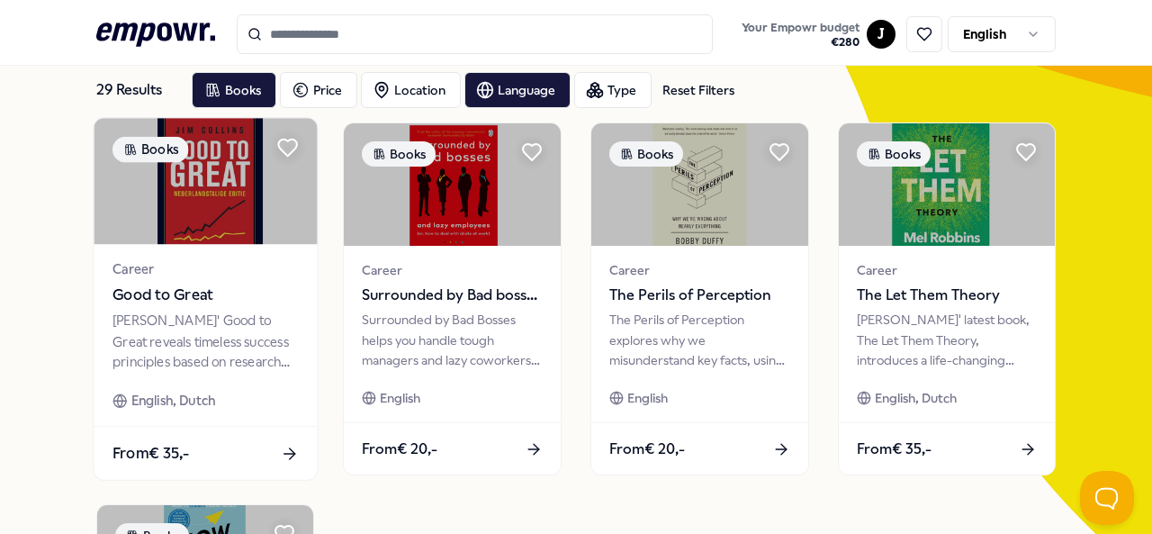
click at [191, 274] on span "Career" at bounding box center [205, 269] width 186 height 21
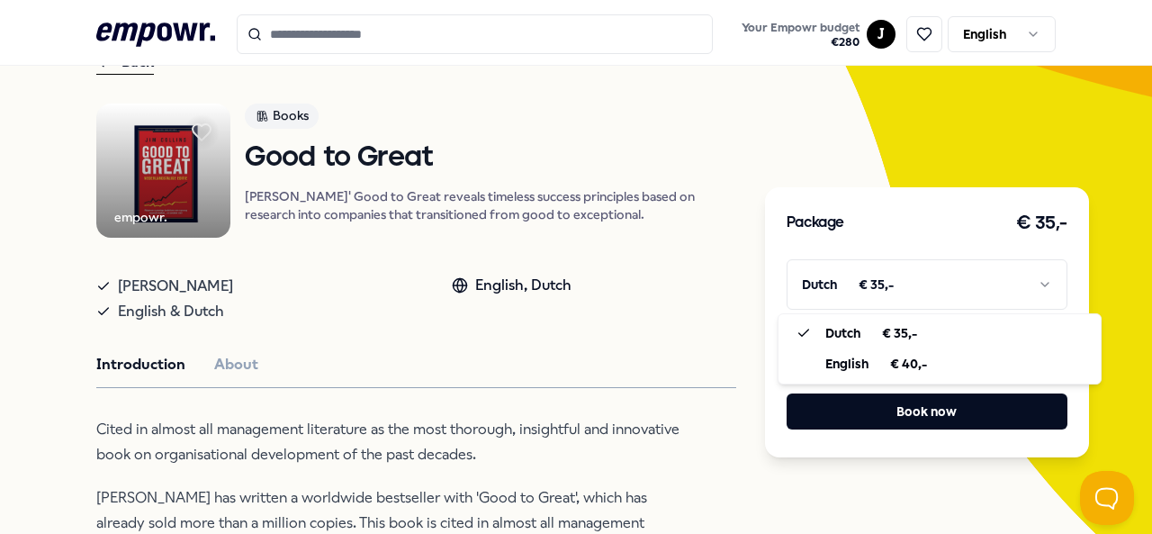
click at [913, 278] on html ".empowr-logo_svg__cls-1{fill:#03032f} Your Empowr budget € 280 J English All ca…" at bounding box center [576, 267] width 1152 height 534
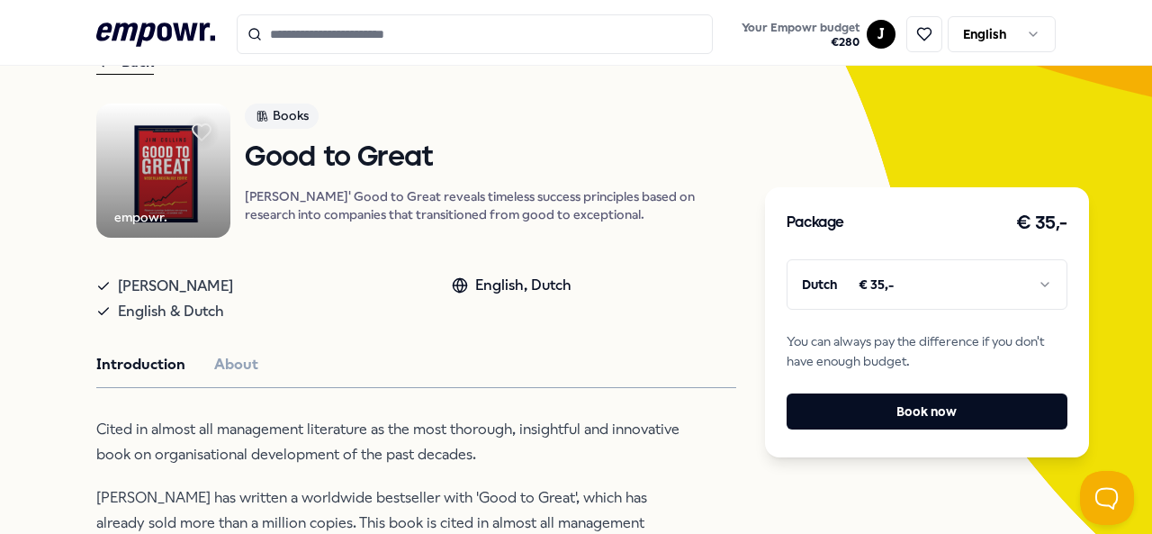
click at [662, 269] on html ".empowr-logo_svg__cls-1{fill:#03032f} Your Empowr budget € 280 J English All ca…" at bounding box center [576, 267] width 1152 height 534
